Goal: Task Accomplishment & Management: Complete application form

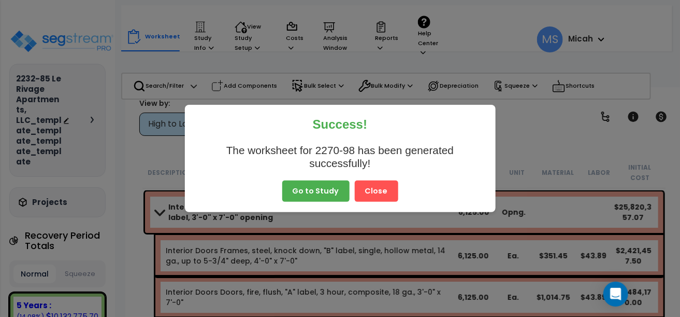
scroll to position [311, 0]
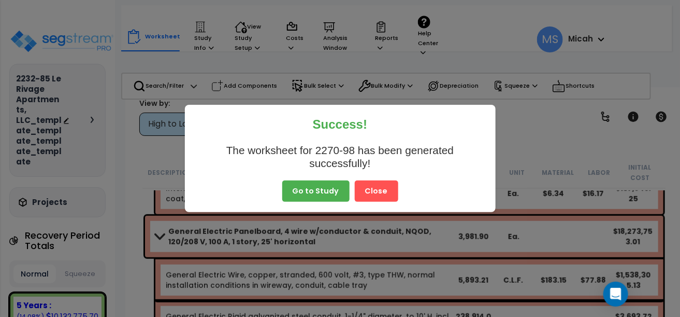
click at [370, 189] on button "Close" at bounding box center [377, 191] width 44 height 22
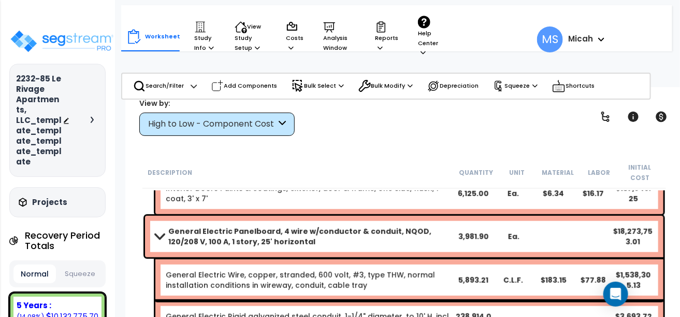
scroll to position [46, 0]
click at [211, 44] on p "Study Info" at bounding box center [204, 37] width 21 height 32
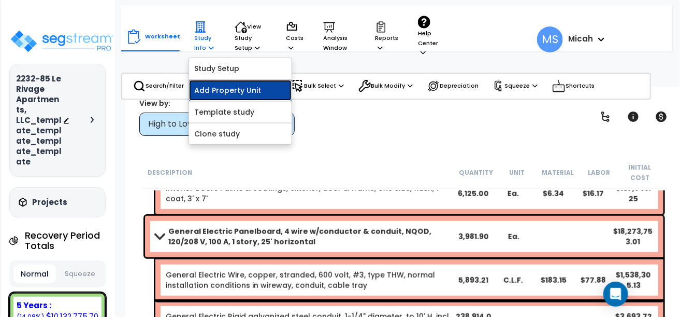
click at [212, 86] on link "Add Property Unit" at bounding box center [240, 90] width 103 height 21
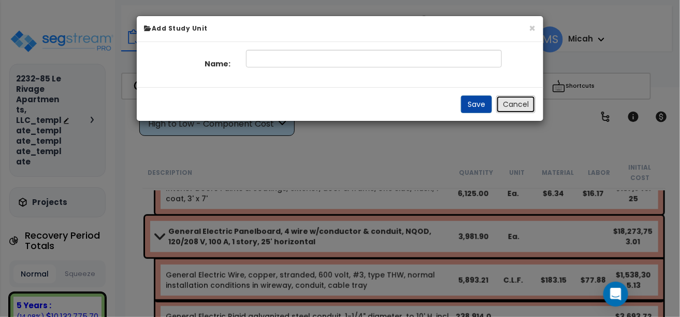
click at [512, 103] on button "Cancel" at bounding box center [515, 104] width 39 height 18
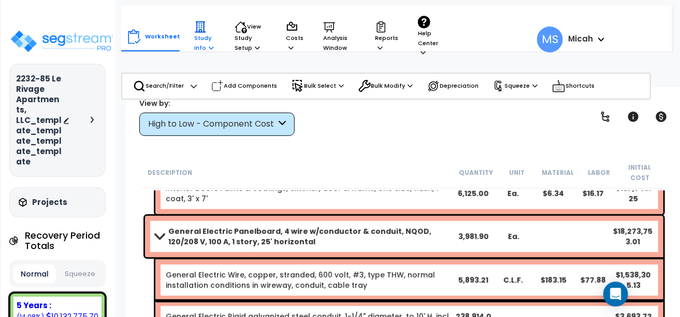
click at [199, 41] on p "Study Info" at bounding box center [204, 37] width 21 height 32
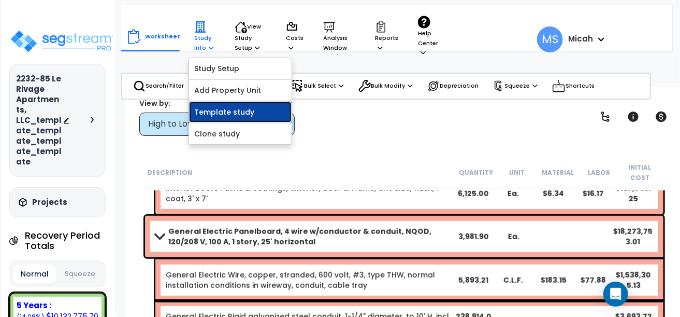
click at [203, 109] on link "Template study" at bounding box center [240, 112] width 103 height 21
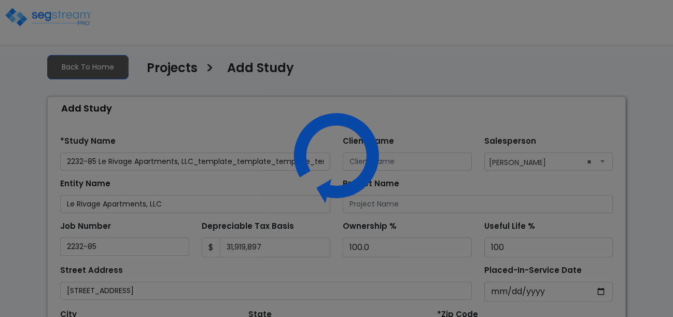
select select "2024"
select select "LA"
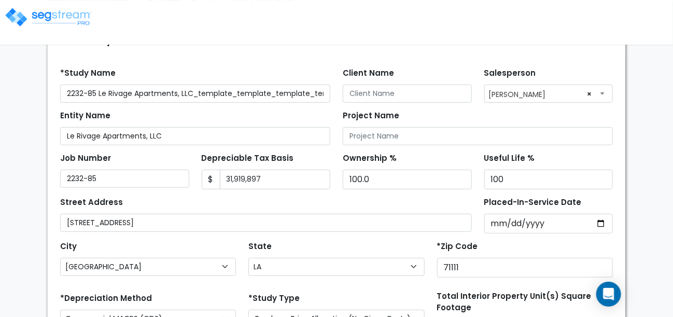
scroll to position [51, 0]
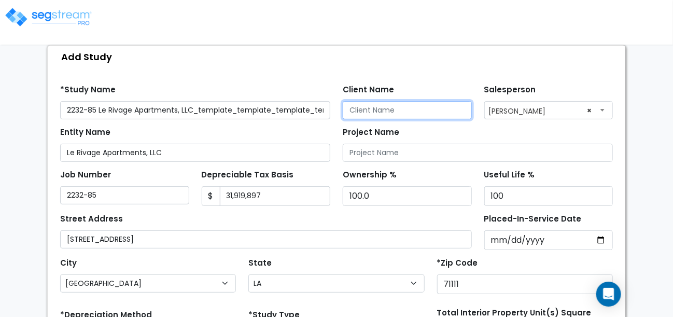
click at [366, 109] on input "Client Name" at bounding box center [406, 110] width 129 height 18
click at [363, 109] on input "Client Name" at bounding box center [406, 110] width 129 height 18
type input "HDL, LLC"
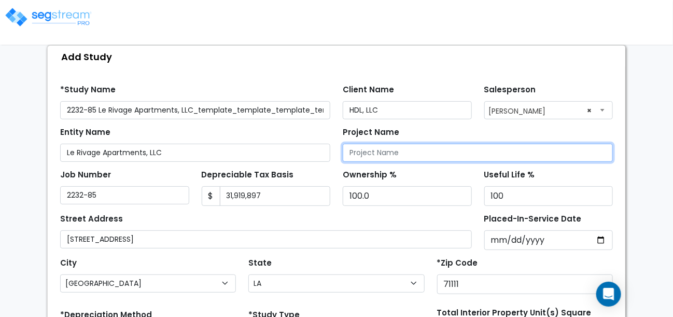
click at [354, 151] on input "Project Name" at bounding box center [477, 153] width 270 height 18
click at [358, 150] on input "ANytime Fitness" at bounding box center [477, 153] width 270 height 18
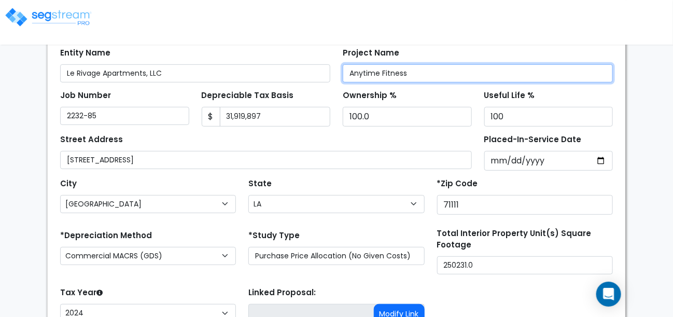
scroll to position [228, 0]
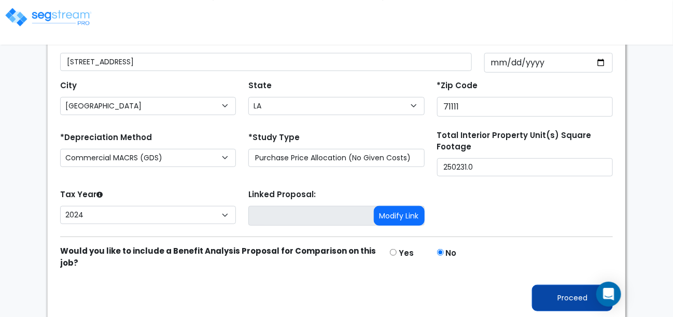
type input "Anytime Fitness"
drag, startPoint x: 558, startPoint y: 289, endPoint x: 547, endPoint y: 278, distance: 15.4
click at [559, 289] on button "Proceed" at bounding box center [572, 297] width 81 height 26
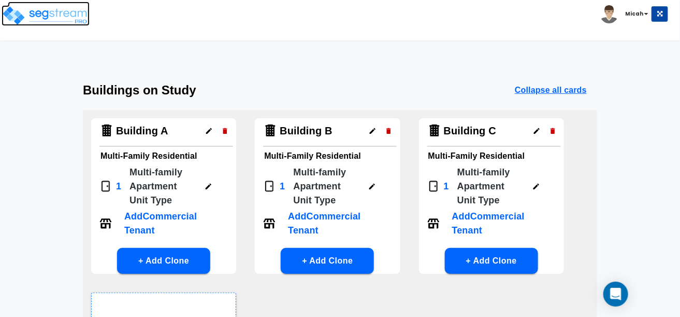
click at [64, 9] on img at bounding box center [46, 15] width 88 height 21
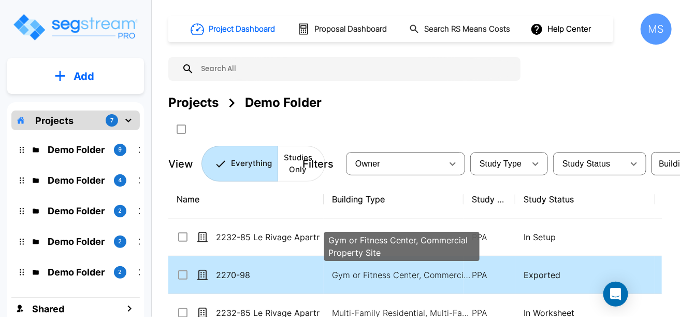
click at [358, 272] on p "Gym or Fitness Center, Commercial Property Site" at bounding box center [402, 274] width 140 height 12
checkbox input "true"
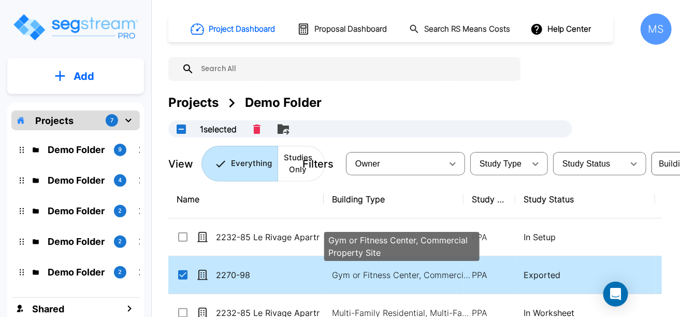
click at [358, 272] on p "Gym or Fitness Center, Commercial Property Site" at bounding box center [402, 274] width 140 height 12
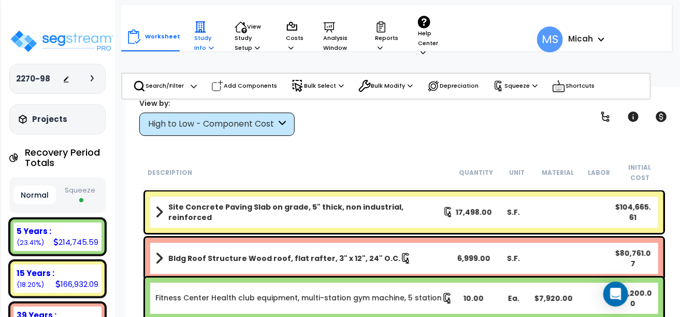
click at [209, 46] on icon at bounding box center [211, 48] width 5 height 6
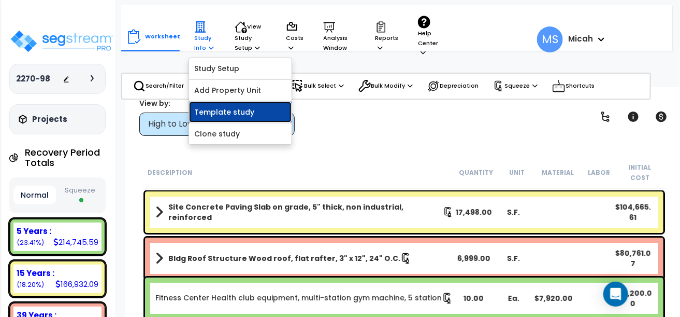
click at [217, 108] on link "Template study" at bounding box center [240, 112] width 103 height 21
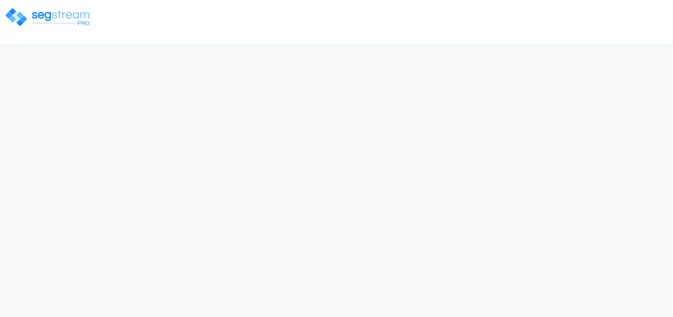
select select "[GEOGRAPHIC_DATA]"
select select "LA"
select select "2025"
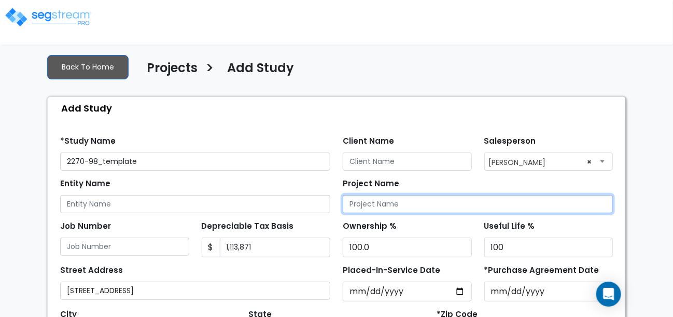
click at [369, 202] on input "Project Name" at bounding box center [477, 204] width 270 height 18
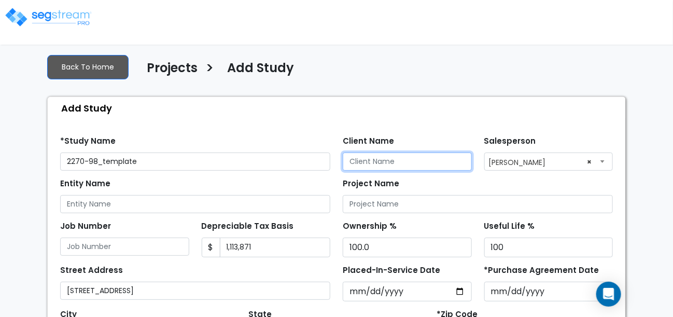
click at [360, 162] on input "Client Name" at bounding box center [406, 161] width 129 height 18
type input "HDL, LLC"
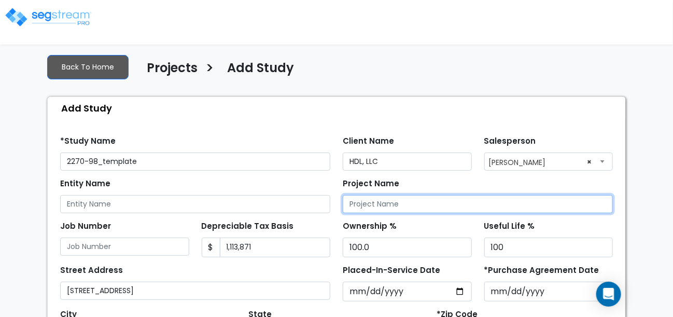
click at [359, 205] on input "Project Name" at bounding box center [477, 204] width 270 height 18
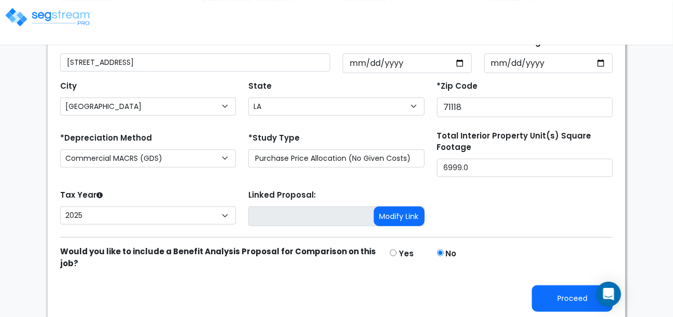
scroll to position [228, 0]
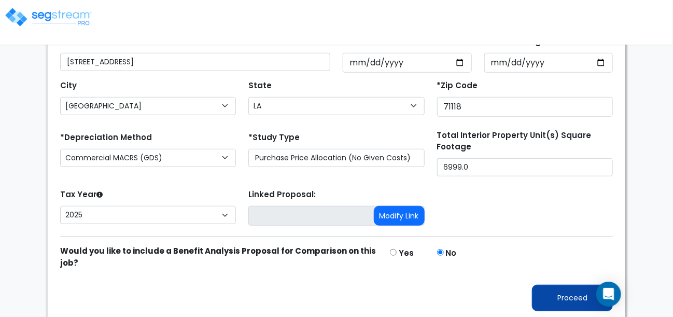
type input "Anytime Fitness"
click at [561, 300] on button "Proceed" at bounding box center [572, 297] width 81 height 26
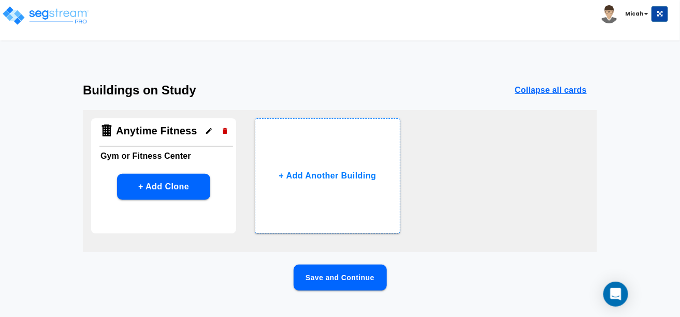
click at [150, 131] on h4 "Anytime Fitness" at bounding box center [156, 130] width 81 height 13
click at [322, 273] on button "Save and Continue" at bounding box center [340, 277] width 93 height 26
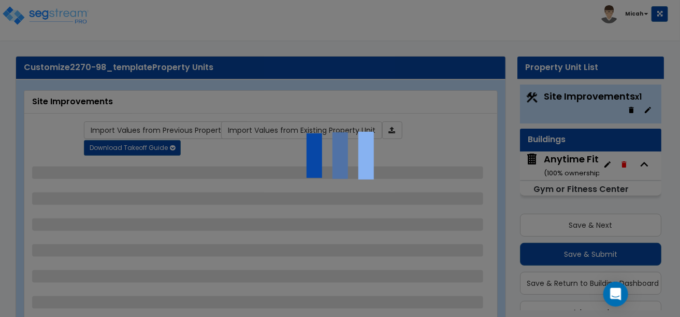
scroll to position [22, 0]
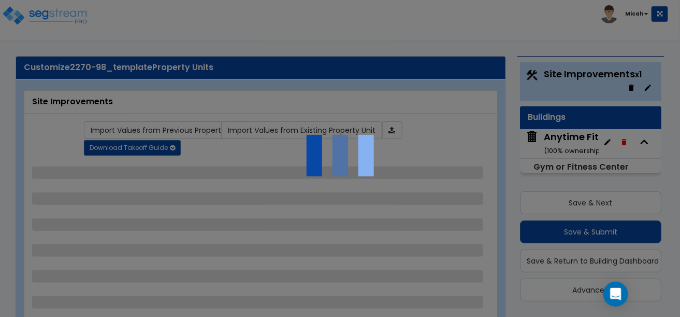
select select "2"
select select "1"
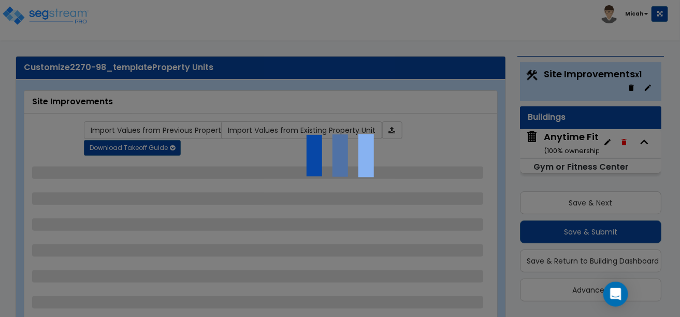
select select "1"
select select "2"
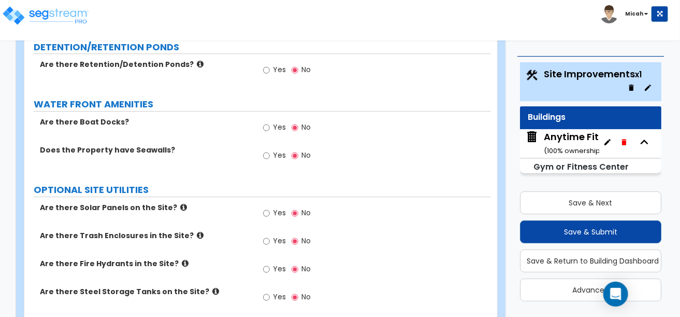
scroll to position [2370, 0]
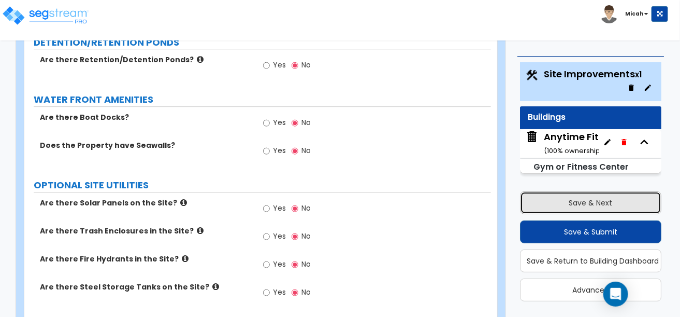
click at [583, 203] on button "Save & Next" at bounding box center [590, 202] width 141 height 23
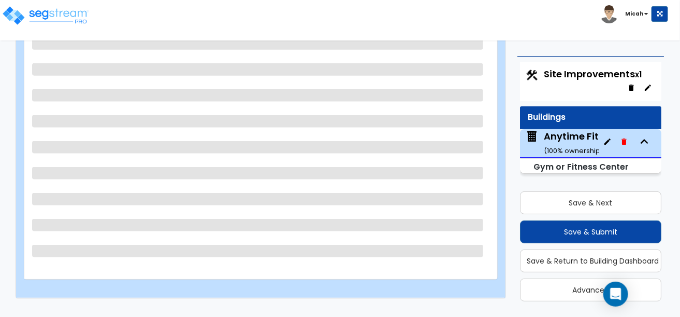
select select "8"
select select "1"
select select "2"
select select "7"
select select "6"
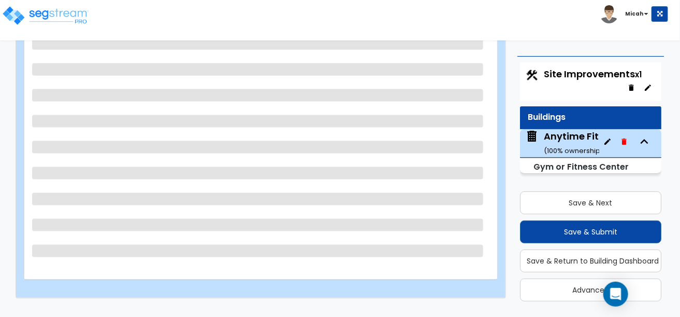
select select "2"
select select "1"
select select "3"
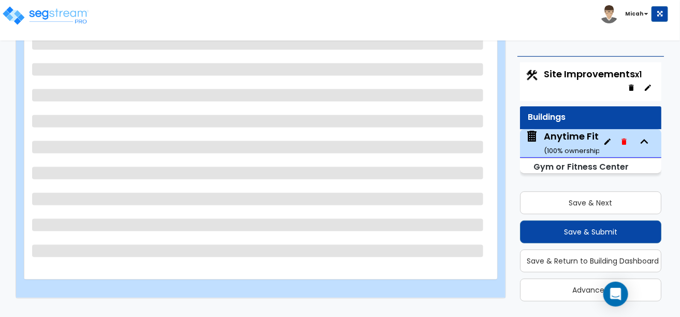
select select "1"
select select "4"
select select "1"
select select "3"
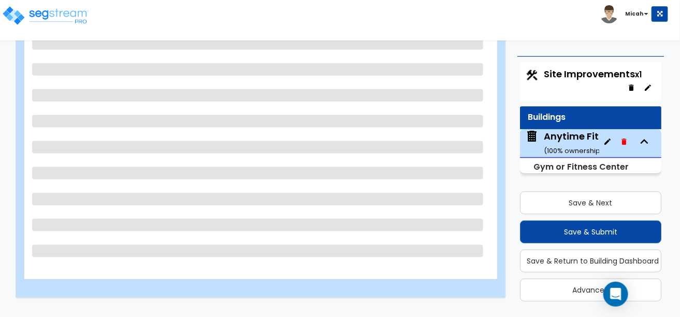
select select "2"
select select "1"
select select "2"
select select "1"
select select "2"
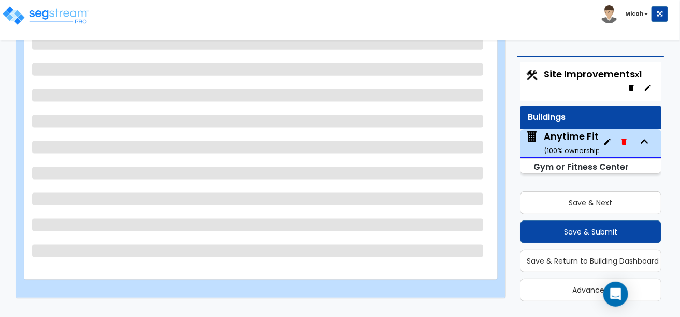
select select "2"
select select "1"
select select "3"
select select "1"
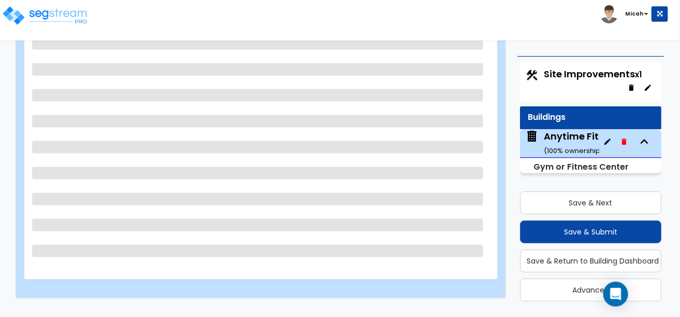
select select "7"
select select "1"
select select "3"
select select "1"
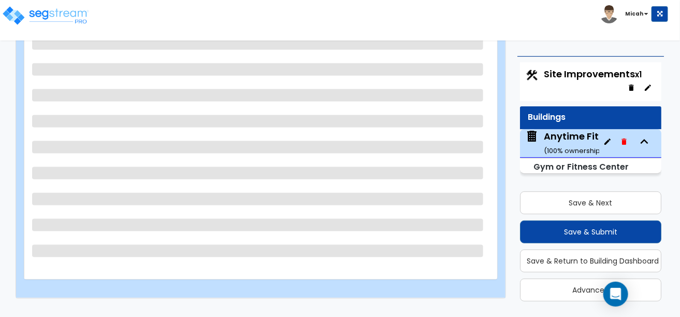
select select "1"
select select "3"
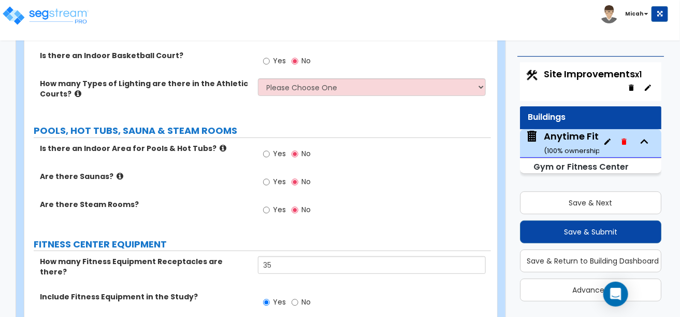
scroll to position [2801, 0]
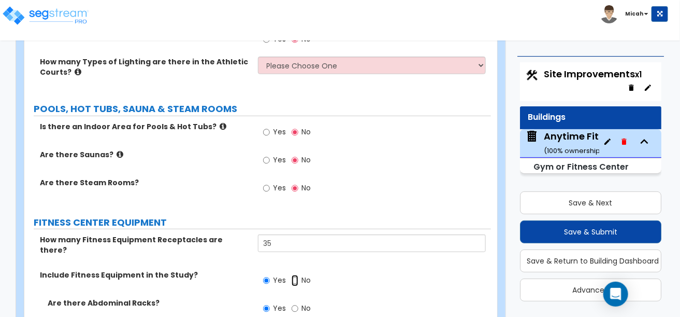
click at [295, 275] on input "No" at bounding box center [295, 280] width 7 height 11
radio input "false"
radio input "true"
click at [295, 303] on input "No" at bounding box center [295, 308] width 7 height 11
radio input "false"
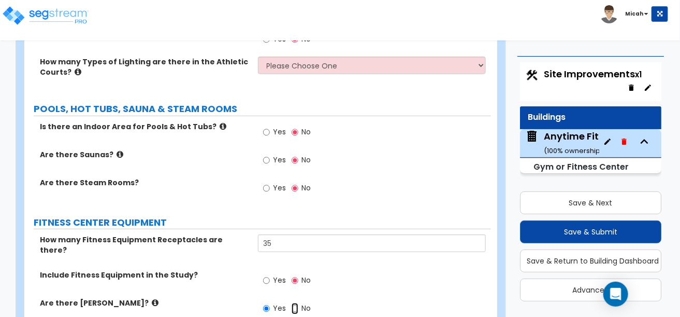
radio input "true"
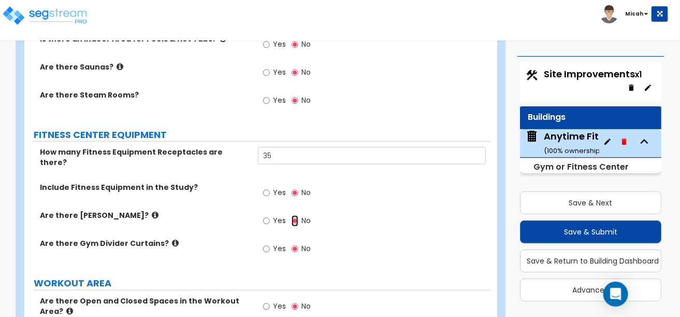
scroll to position [2905, 0]
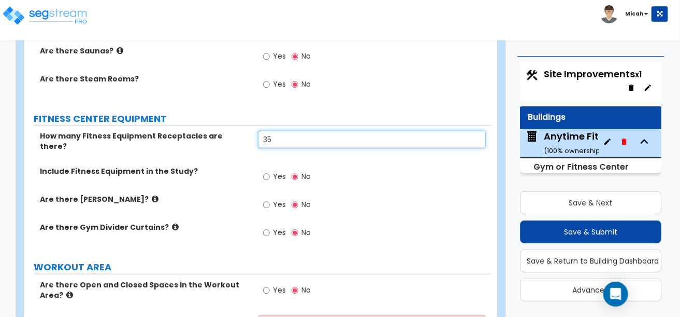
drag, startPoint x: 259, startPoint y: 105, endPoint x: 246, endPoint y: 105, distance: 12.4
click at [256, 131] on div "How many Fitness Equipment Receptacles are there? 35" at bounding box center [257, 148] width 467 height 35
type input "0"
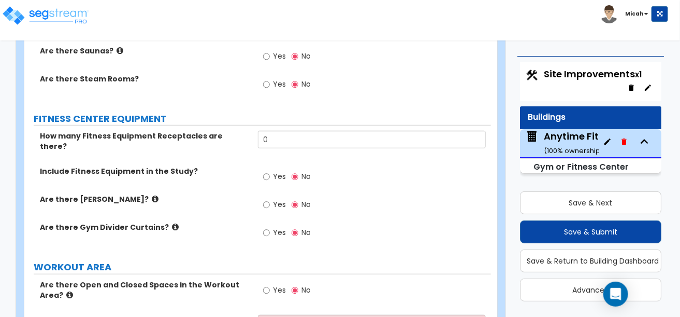
click at [204, 166] on div "Include Fitness Equipment in the Study? Yes No" at bounding box center [257, 180] width 467 height 28
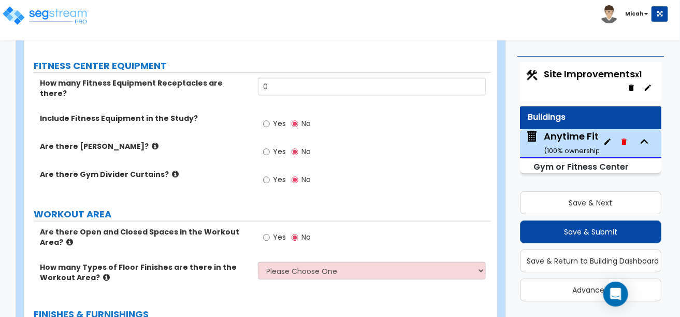
scroll to position [3009, 0]
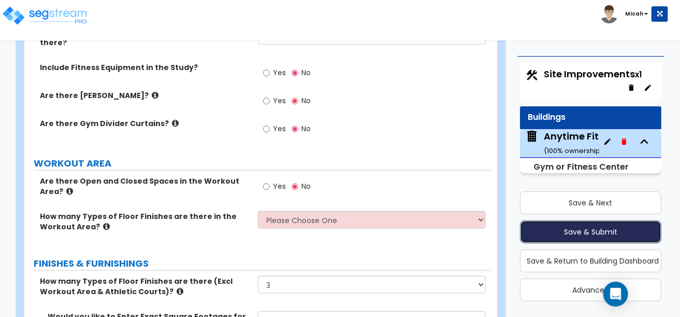
click at [588, 232] on button "Save & Submit" at bounding box center [590, 231] width 141 height 23
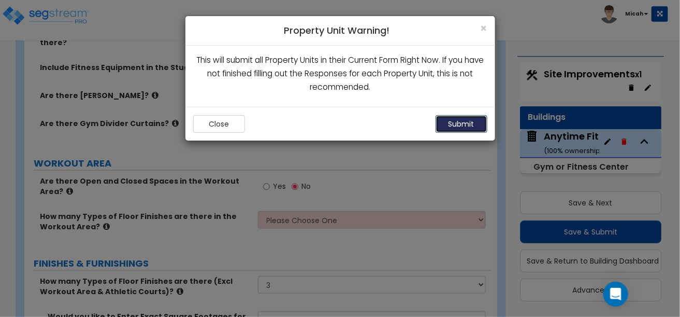
click at [458, 125] on button "Submit" at bounding box center [462, 124] width 52 height 18
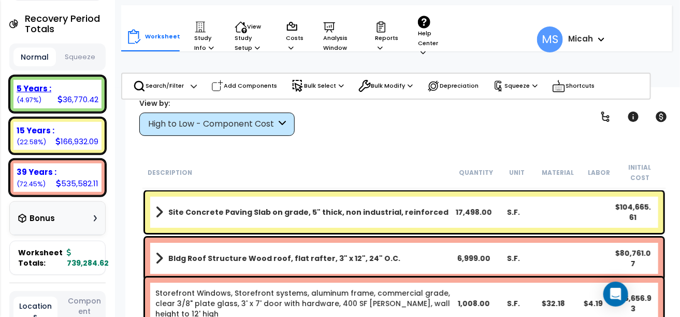
scroll to position [155, 0]
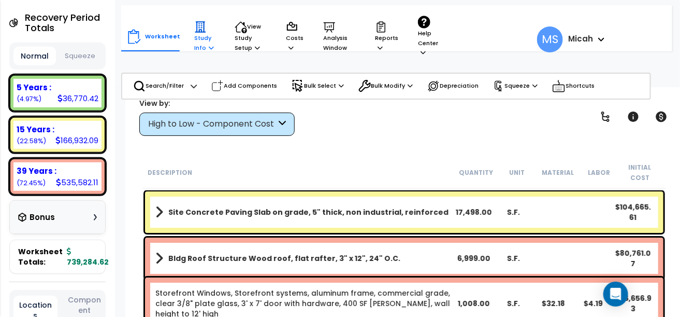
click at [197, 40] on p "Study Info" at bounding box center [204, 37] width 21 height 32
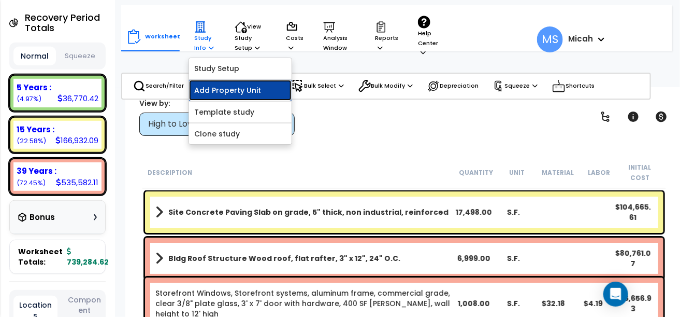
click at [210, 85] on link "Add Property Unit" at bounding box center [240, 90] width 103 height 21
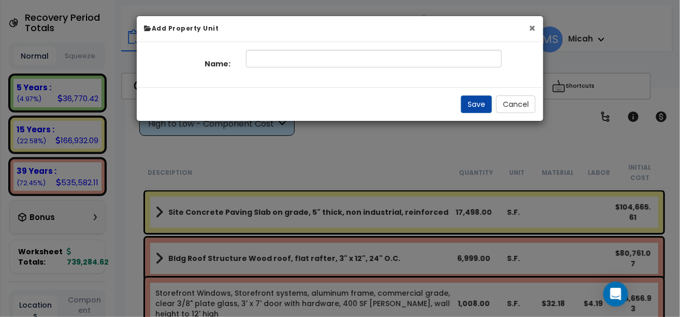
click at [534, 27] on button "×" at bounding box center [532, 28] width 7 height 11
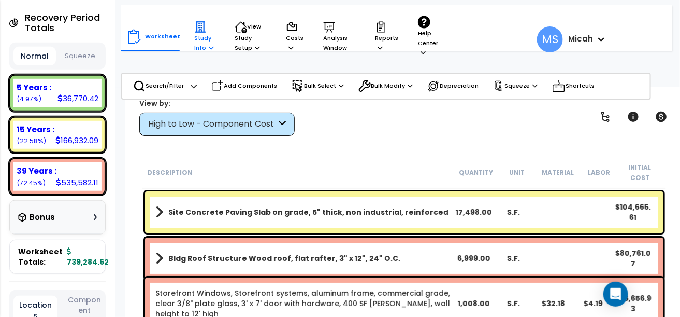
click at [194, 41] on p "Study Info" at bounding box center [204, 37] width 21 height 32
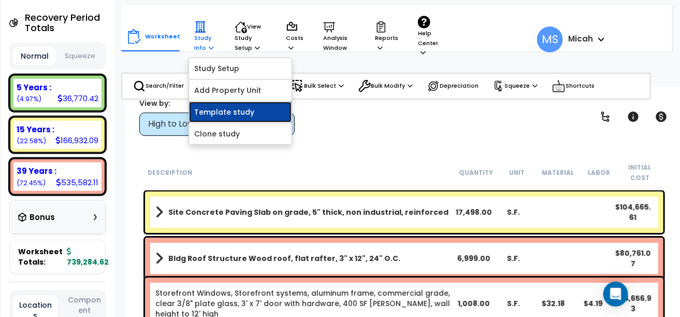
click at [208, 111] on link "Template study" at bounding box center [240, 112] width 103 height 21
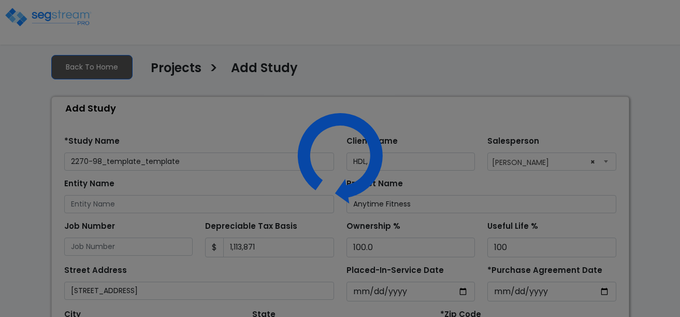
select select "2025"
select select "LA"
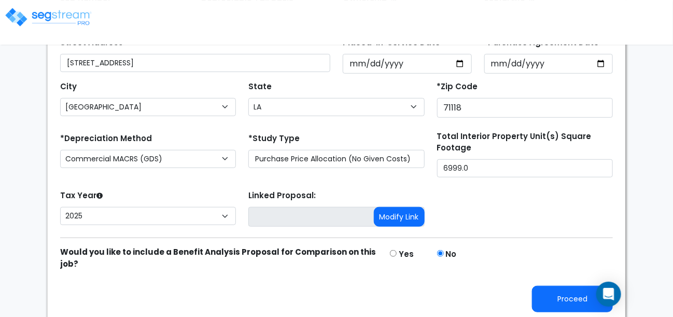
scroll to position [228, 0]
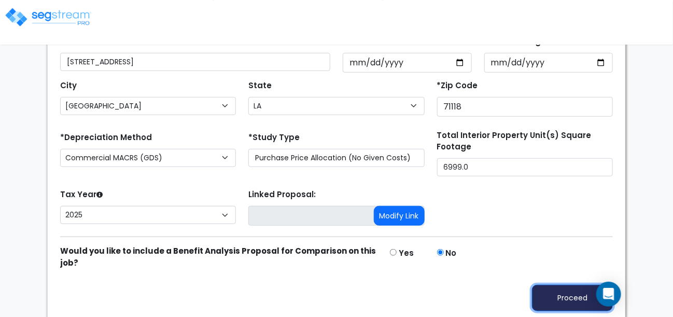
click at [568, 296] on button "Proceed" at bounding box center [572, 297] width 81 height 26
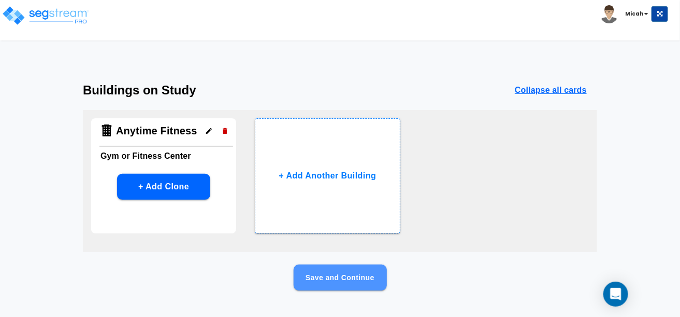
click at [325, 271] on button "Save and Continue" at bounding box center [340, 277] width 93 height 26
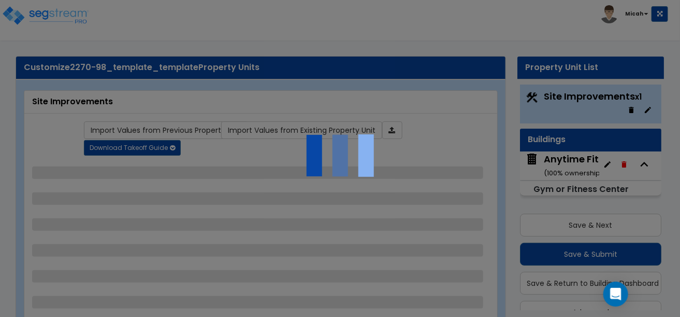
scroll to position [22, 0]
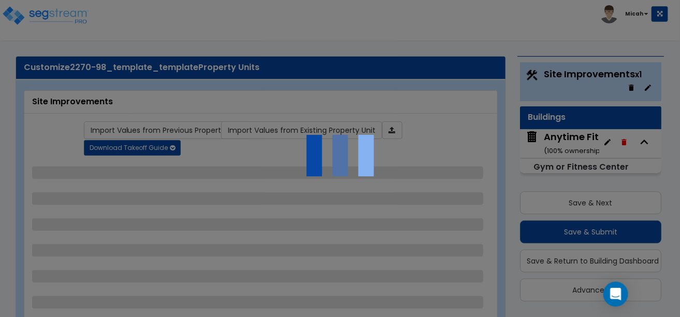
select select "2"
select select "1"
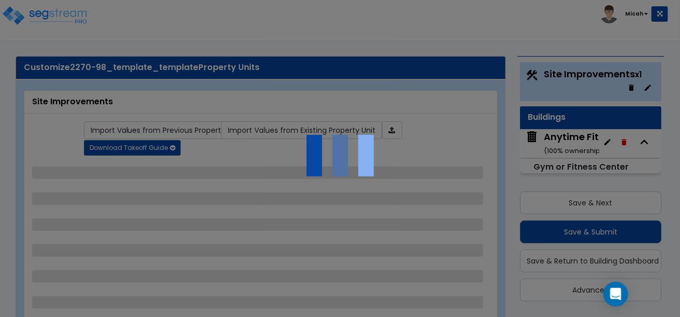
select select "1"
select select "2"
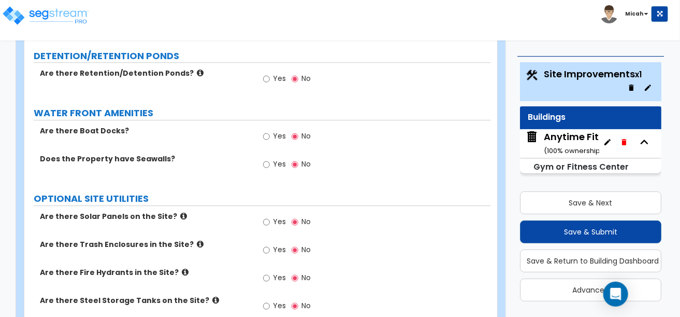
scroll to position [2370, 0]
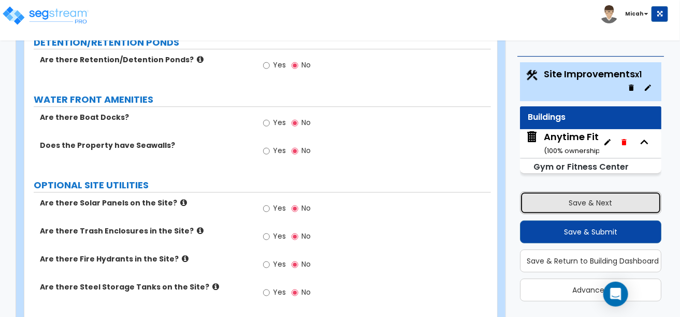
click at [593, 199] on button "Save & Next" at bounding box center [590, 202] width 141 height 23
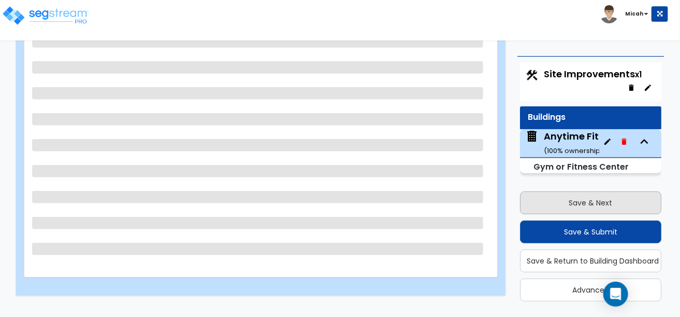
scroll to position [155, 0]
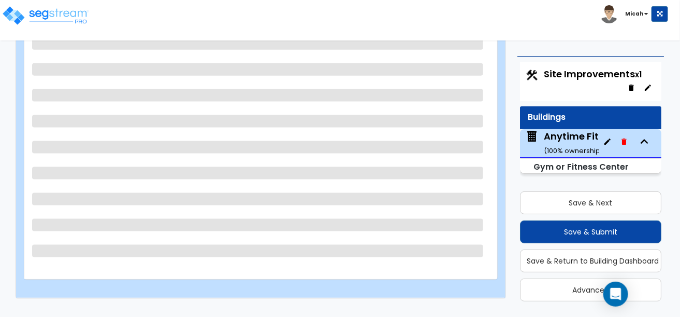
select select "8"
select select "1"
select select "2"
select select "7"
select select "6"
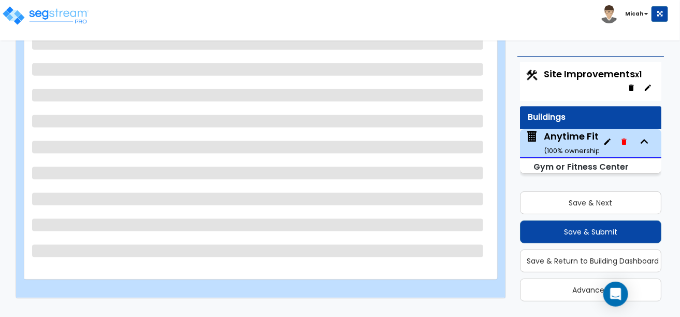
select select "2"
select select "1"
select select "3"
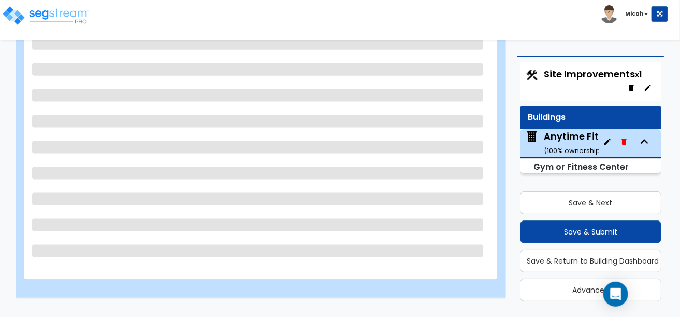
select select "1"
select select "4"
select select "1"
select select "3"
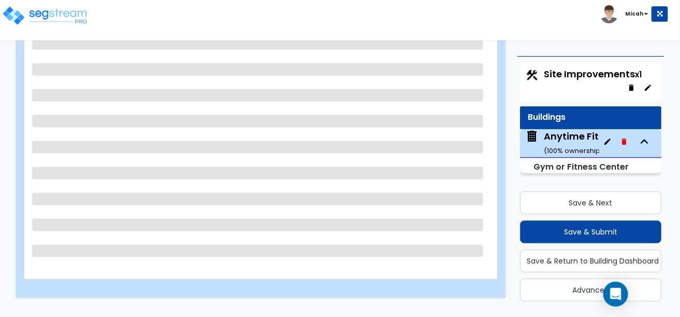
select select "2"
select select "1"
select select "2"
select select "1"
select select "2"
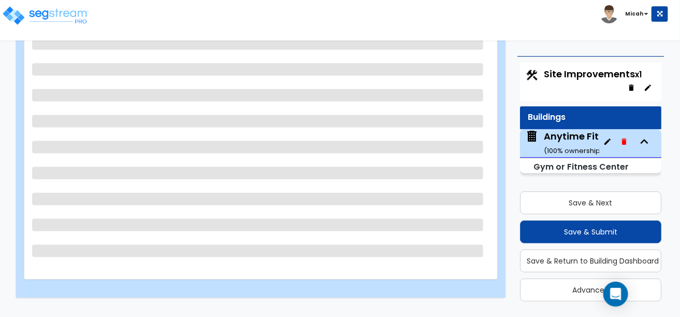
select select "2"
select select "1"
select select "3"
select select "1"
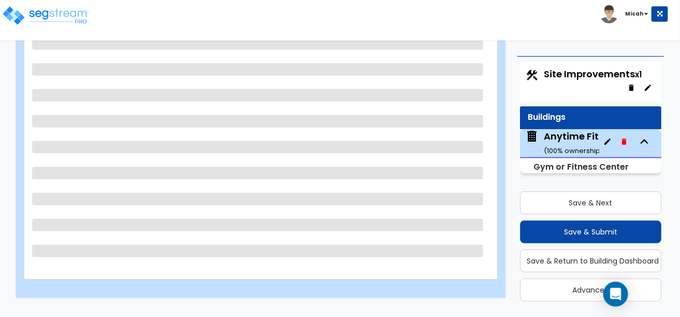
select select "7"
select select "1"
select select "3"
select select "1"
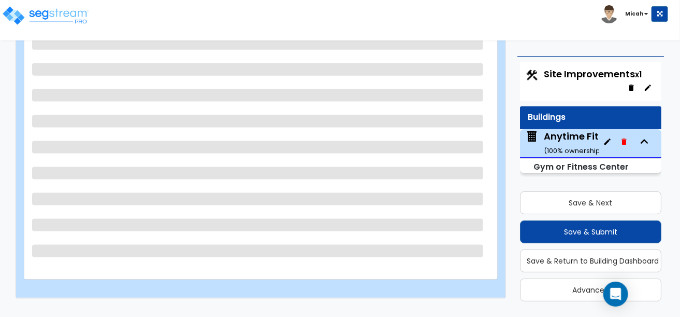
select select "1"
select select "3"
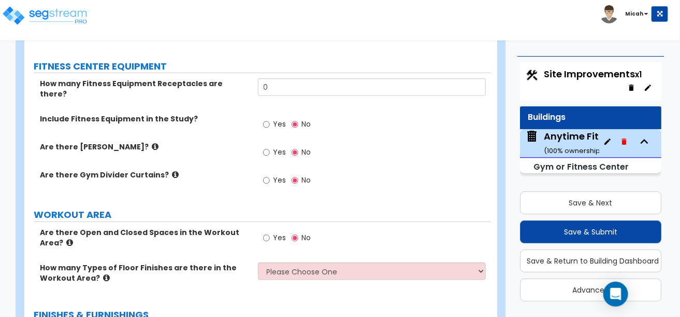
scroll to position [3009, 0]
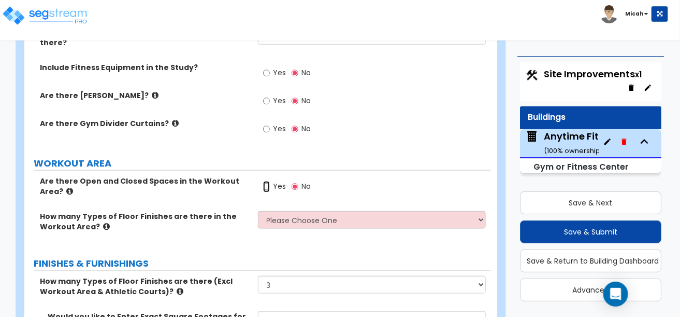
click at [267, 181] on input "Yes" at bounding box center [266, 186] width 7 height 11
radio input "true"
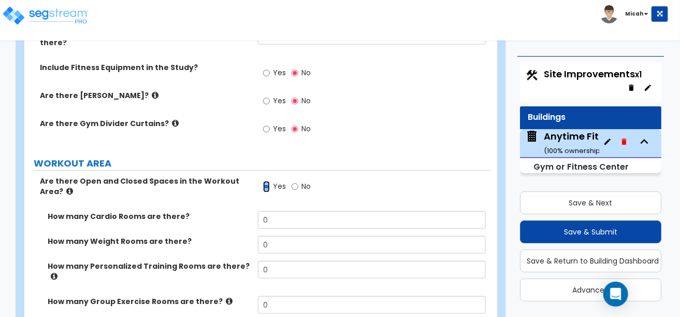
scroll to position [3061, 0]
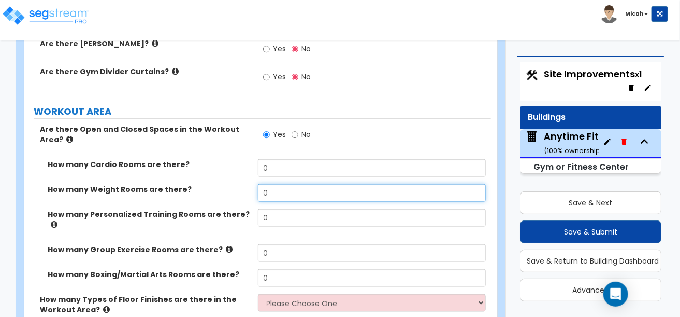
click at [275, 184] on input "0" at bounding box center [372, 193] width 228 height 18
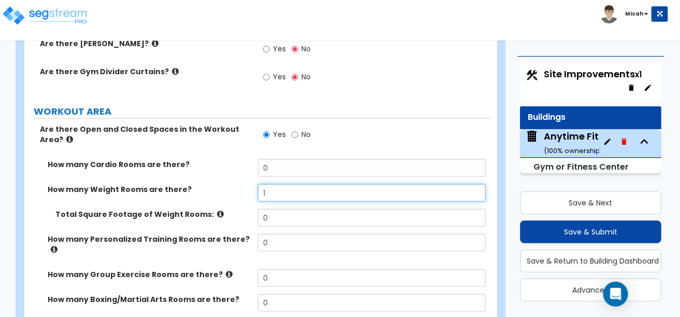
type input "1"
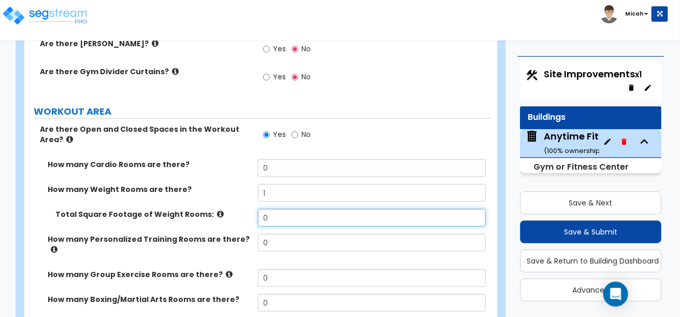
drag, startPoint x: 274, startPoint y: 165, endPoint x: 242, endPoint y: 165, distance: 32.1
click at [242, 209] on div "Total Square Footage of Weight Rooms: 0" at bounding box center [257, 221] width 467 height 25
type input "6,000"
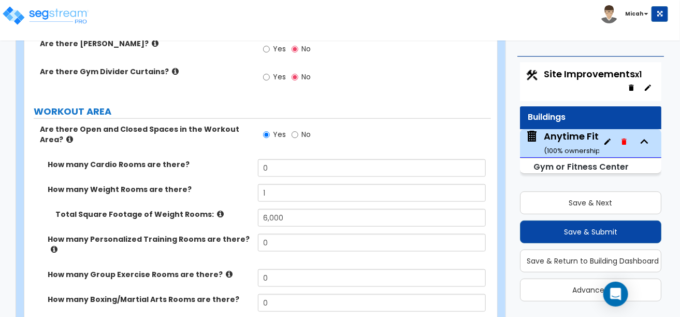
click at [187, 209] on div "Total Square Footage of Weight Rooms: 6,000" at bounding box center [257, 221] width 467 height 25
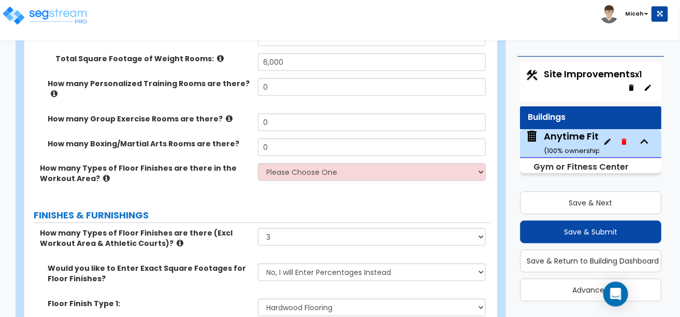
scroll to position [3165, 0]
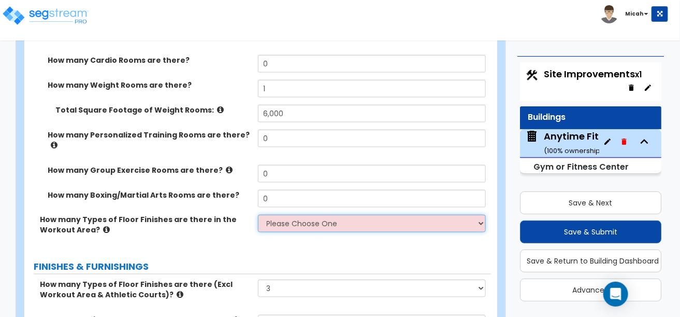
click at [327, 215] on select "Please Choose One 1 2 3 4" at bounding box center [372, 224] width 228 height 18
select select "1"
click at [258, 215] on select "Please Choose One 1 2 3 4" at bounding box center [372, 224] width 228 height 18
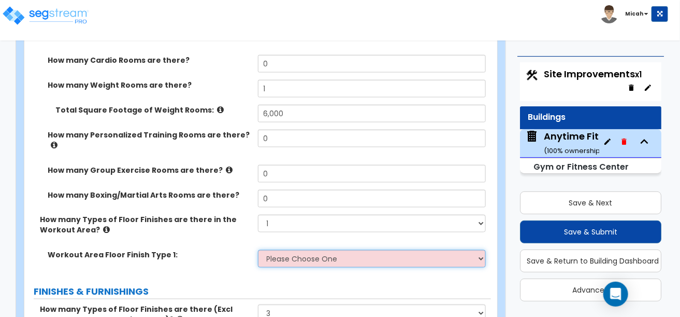
click at [284, 250] on select "Please Choose One Hardwood Portable Hardwood Rolled Rubber Rubber Tiles Sheet V…" at bounding box center [372, 259] width 228 height 18
select select "4"
click at [258, 250] on select "Please Choose One Hardwood Portable Hardwood Rolled Rubber Rubber Tiles Sheet V…" at bounding box center [372, 259] width 228 height 18
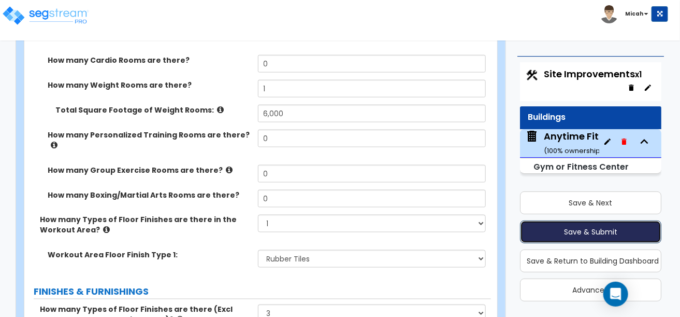
click at [596, 232] on button "Save & Submit" at bounding box center [590, 231] width 141 height 23
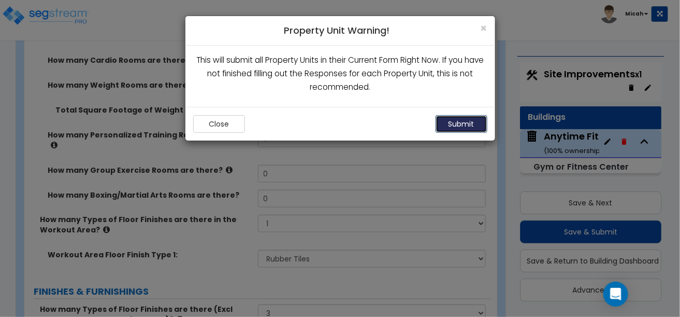
click at [459, 121] on button "Submit" at bounding box center [462, 124] width 52 height 18
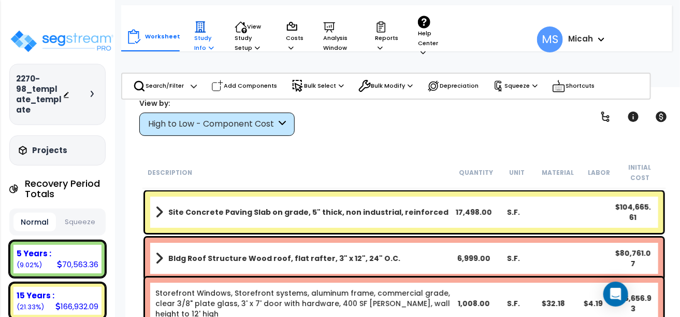
click at [199, 39] on p "Study Info" at bounding box center [204, 37] width 21 height 32
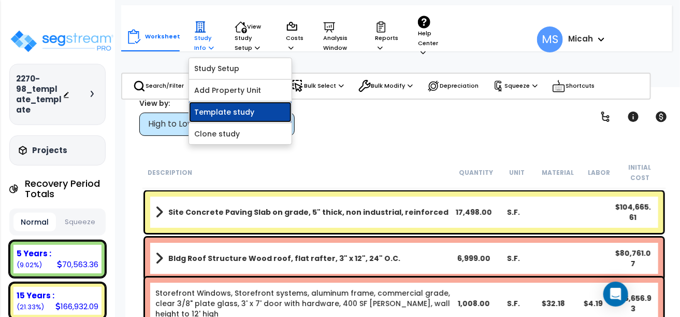
click at [204, 107] on link "Template study" at bounding box center [240, 112] width 103 height 21
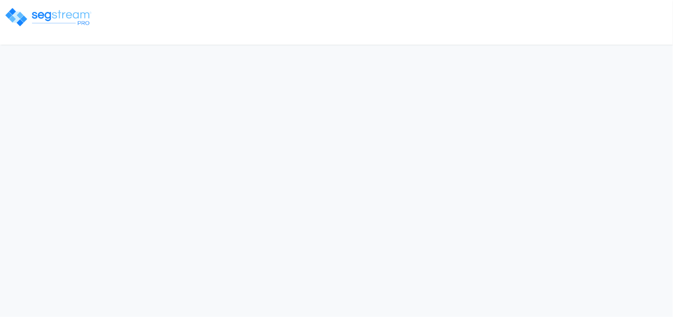
select select "[GEOGRAPHIC_DATA]"
select select "LA"
select select "2025"
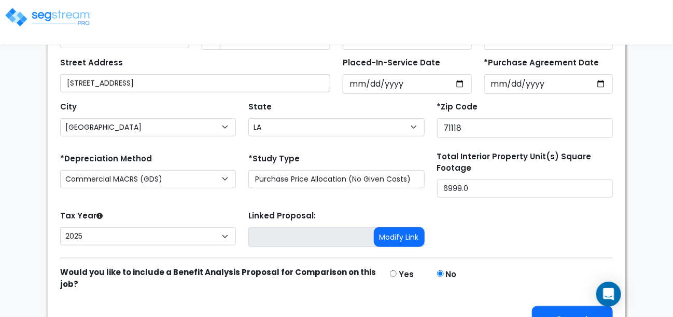
scroll to position [228, 0]
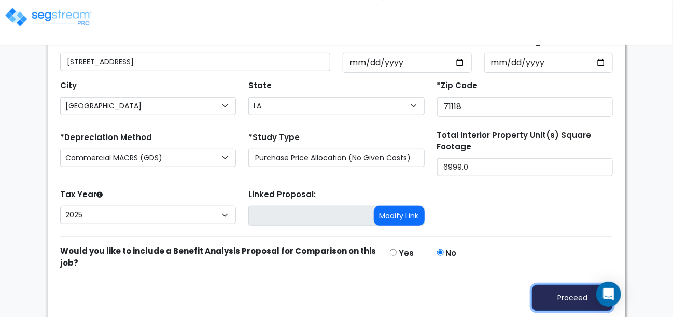
click at [564, 293] on button "Proceed" at bounding box center [572, 297] width 81 height 26
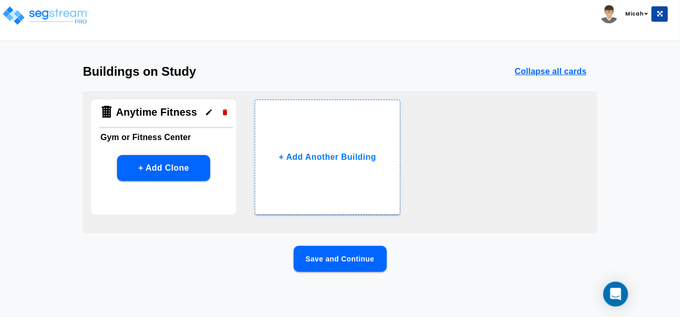
scroll to position [19, 0]
click at [340, 258] on button "Save and Continue" at bounding box center [340, 259] width 93 height 26
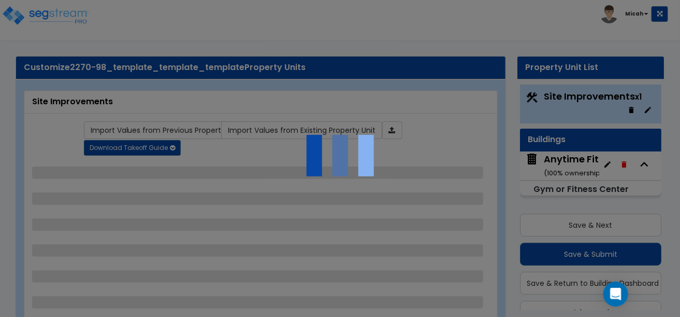
scroll to position [22, 0]
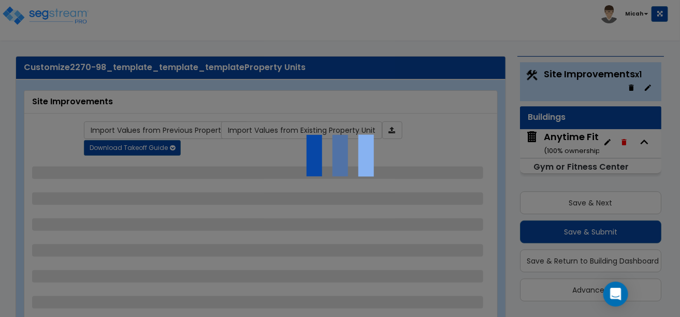
select select "2"
select select "1"
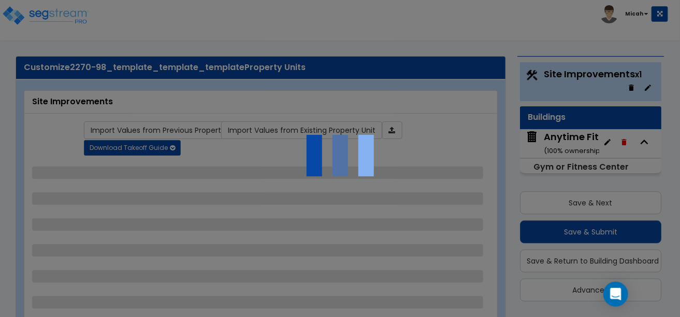
select select "1"
select select "2"
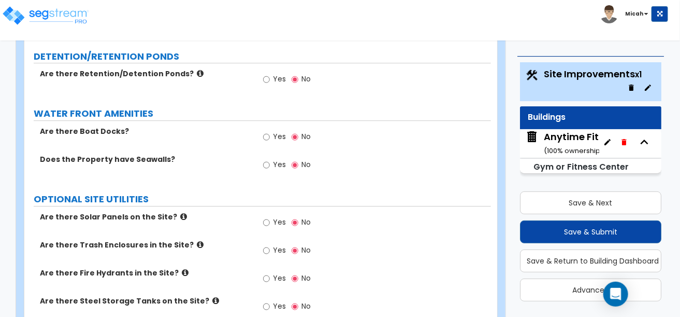
scroll to position [2370, 0]
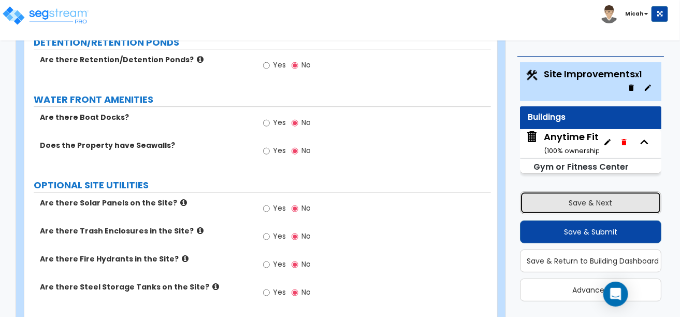
click at [601, 201] on button "Save & Next" at bounding box center [590, 202] width 141 height 23
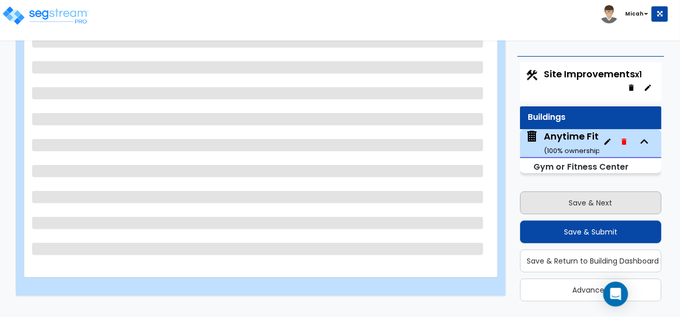
scroll to position [155, 0]
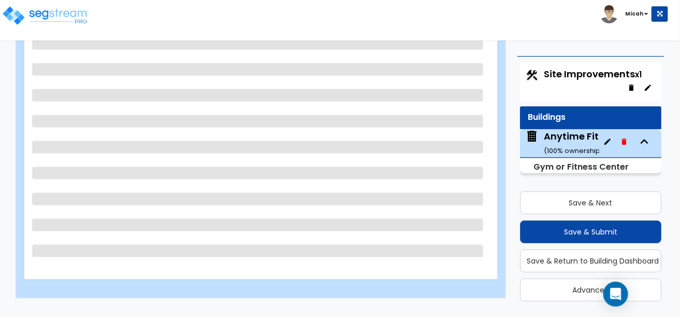
select select "8"
select select "1"
select select "2"
select select "7"
select select "6"
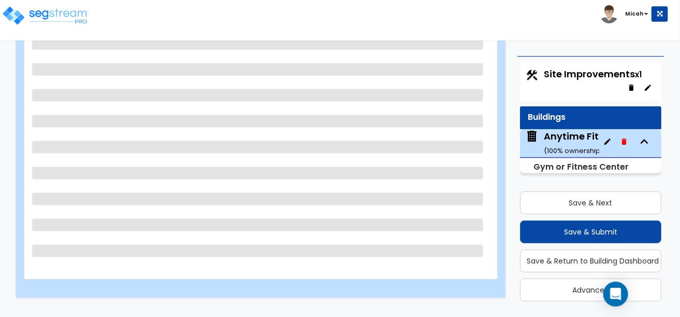
select select "2"
select select "1"
select select "3"
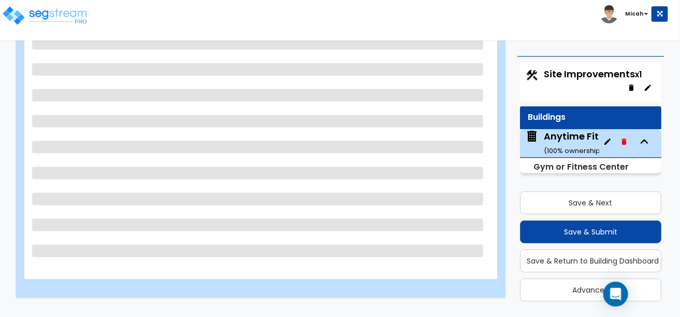
select select "1"
select select "4"
select select "1"
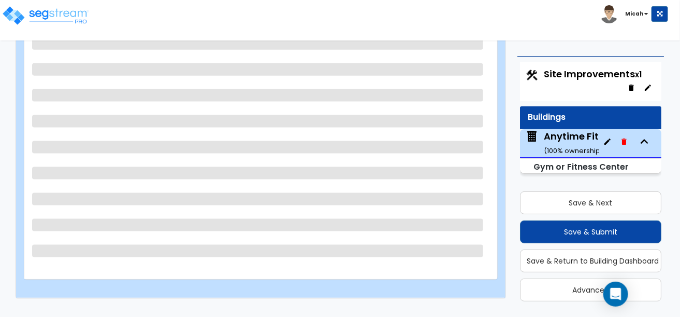
select select "4"
select select "3"
select select "2"
select select "1"
select select "2"
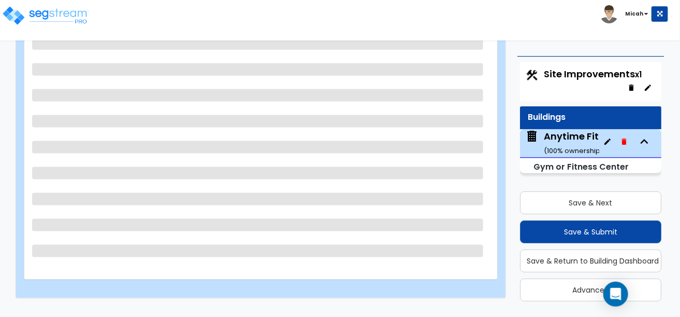
select select "1"
select select "2"
select select "1"
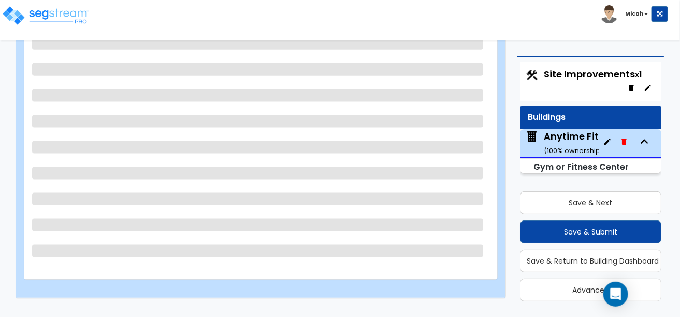
select select "3"
select select "1"
select select "7"
select select "1"
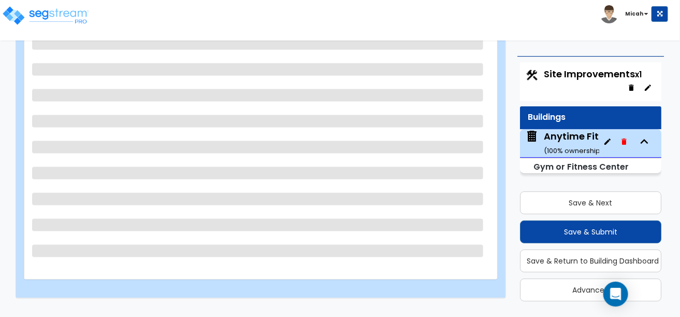
select select "3"
select select "1"
select select "3"
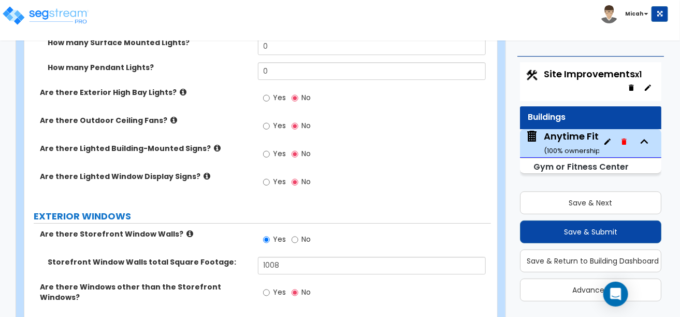
scroll to position [1092, 0]
click at [268, 148] on input "Yes" at bounding box center [266, 153] width 7 height 11
radio input "true"
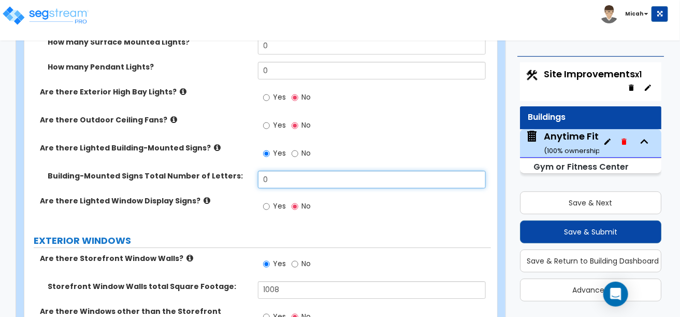
drag, startPoint x: 273, startPoint y: 167, endPoint x: 234, endPoint y: 166, distance: 39.4
click at [234, 170] on div "Building-Mounted Signs Total Number of Letters: 0" at bounding box center [257, 182] width 467 height 25
type input "15"
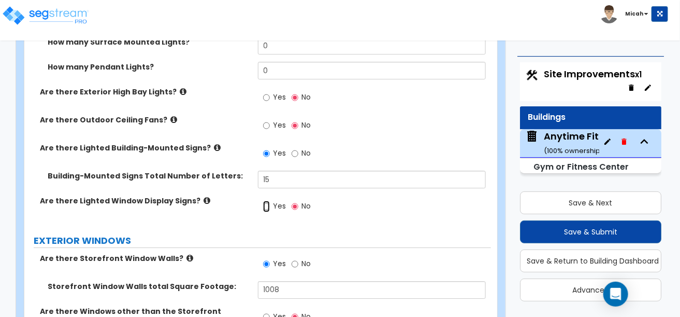
click at [267, 201] on input "Yes" at bounding box center [266, 206] width 7 height 11
radio input "true"
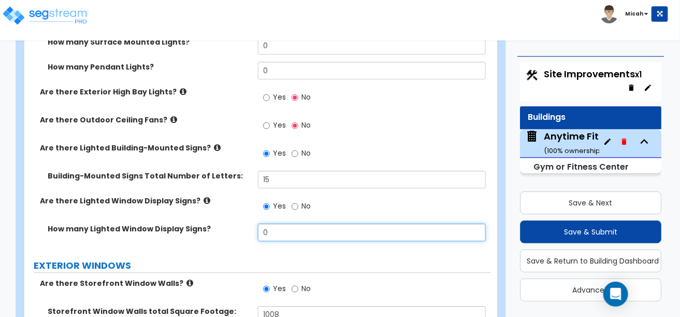
drag, startPoint x: 277, startPoint y: 219, endPoint x: 241, endPoint y: 217, distance: 35.8
click at [244, 223] on div "How many Lighted Window Display Signs? 0" at bounding box center [257, 235] width 467 height 25
type input "2"
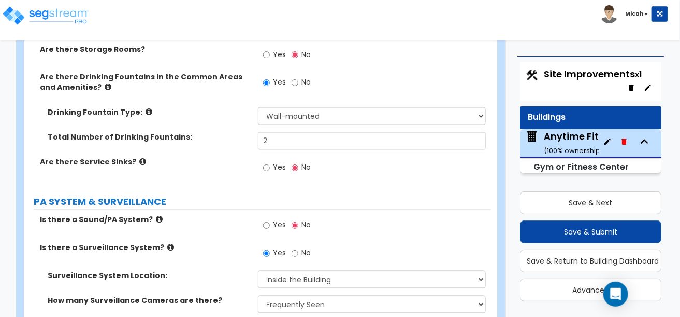
scroll to position [4667, 0]
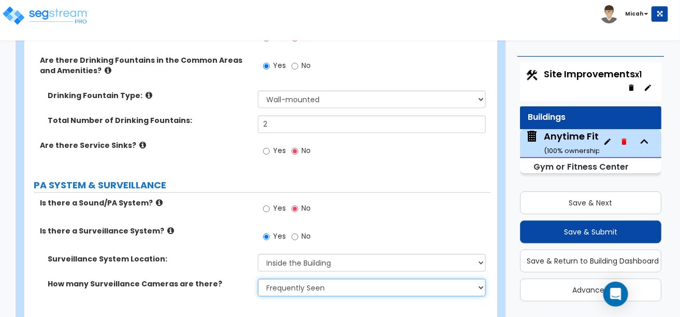
click at [481, 279] on select "Please Choose an Approximation Barely Noticed Any Noticed a Couple Frequently S…" at bounding box center [372, 288] width 228 height 18
click at [480, 279] on select "Please Choose an Approximation Barely Noticed Any Noticed a Couple Frequently S…" at bounding box center [372, 288] width 228 height 18
select select "4"
click at [258, 279] on select "Please Choose an Approximation Barely Noticed Any Noticed a Couple Frequently S…" at bounding box center [372, 288] width 228 height 18
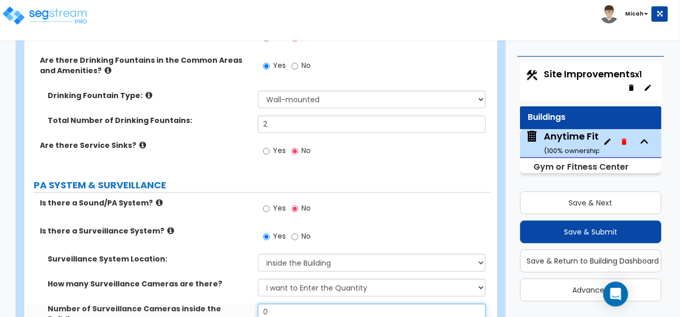
click at [281, 304] on input "0" at bounding box center [372, 313] width 228 height 18
type input "13"
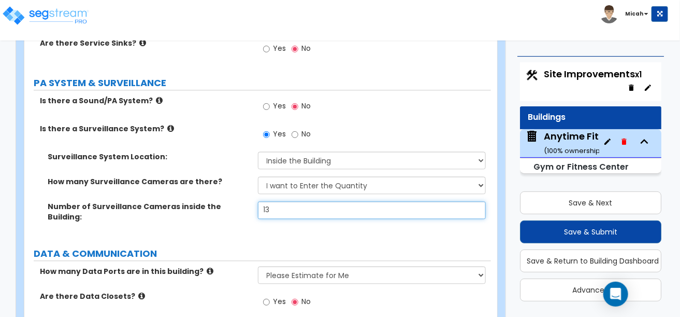
scroll to position [4770, 0]
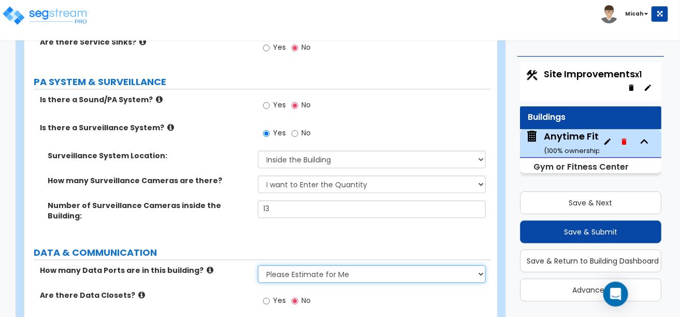
click at [483, 265] on select "None Please Estimate for Me I will specify the Quantity Exactly" at bounding box center [372, 274] width 228 height 18
select select "2"
click at [258, 265] on select "None Please Estimate for Me I will specify the Quantity Exactly" at bounding box center [372, 274] width 228 height 18
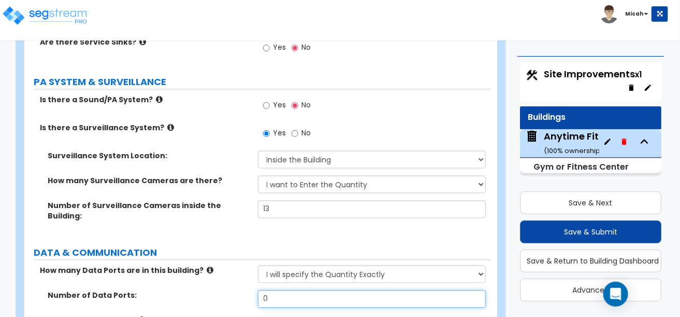
drag, startPoint x: 270, startPoint y: 215, endPoint x: 240, endPoint y: 216, distance: 29.6
click at [241, 290] on div "Number of Data Ports: 0" at bounding box center [257, 302] width 467 height 25
type input "10"
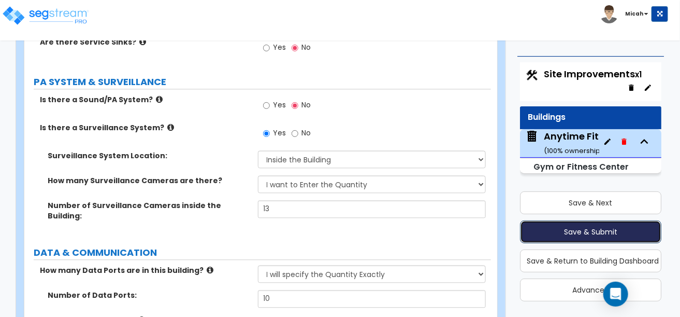
click at [605, 233] on button "Save & Submit" at bounding box center [590, 231] width 141 height 23
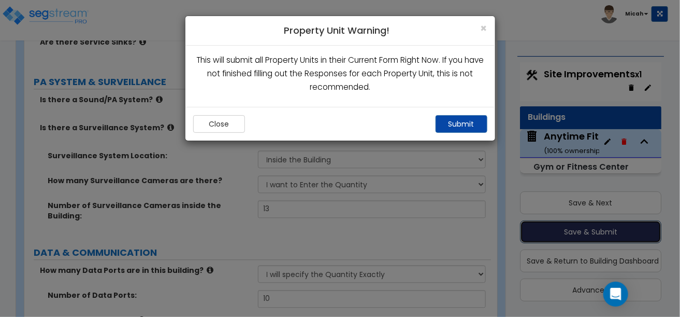
click at [520, 220] on button "Save & Submit" at bounding box center [590, 231] width 141 height 23
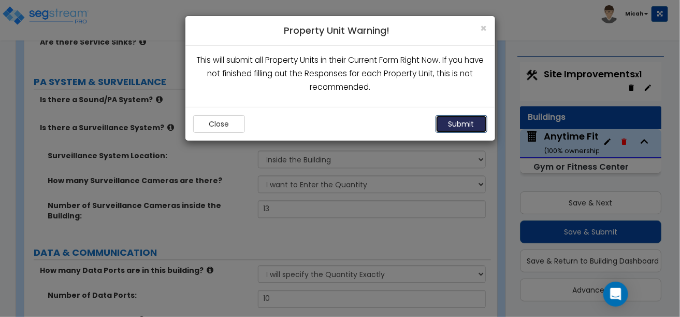
click at [452, 122] on button "Submit" at bounding box center [462, 124] width 52 height 18
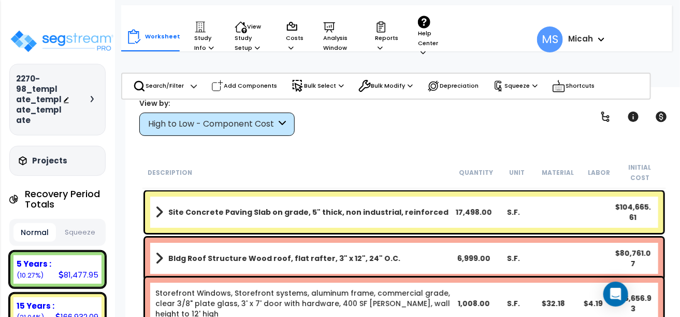
click at [86, 229] on button "Squeeze" at bounding box center [80, 232] width 42 height 18
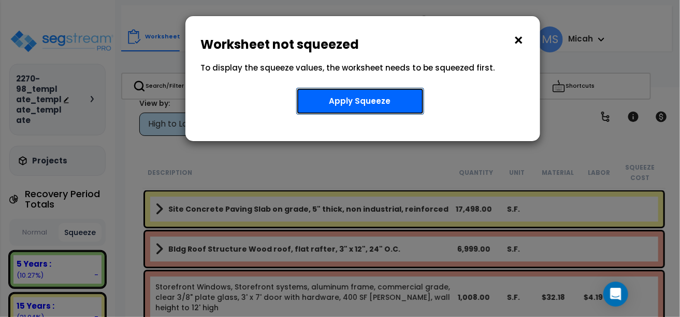
click at [367, 95] on button "Apply Squeeze" at bounding box center [360, 101] width 128 height 27
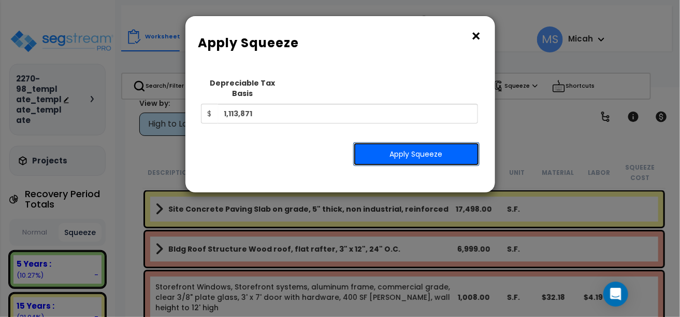
click at [399, 142] on button "Apply Squeeze" at bounding box center [416, 154] width 126 height 24
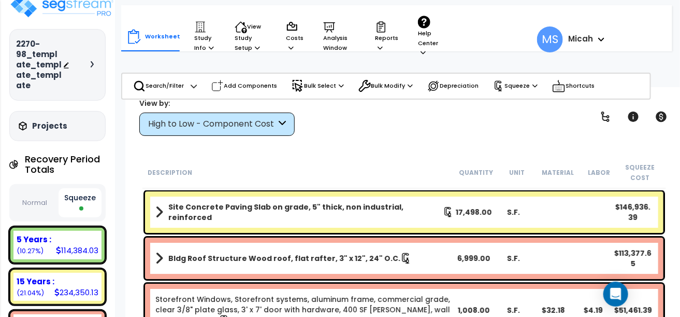
scroll to position [51, 0]
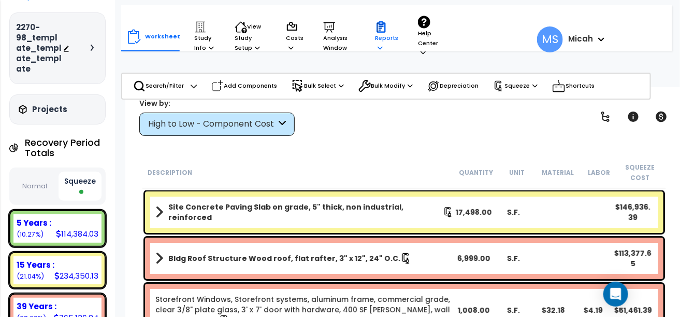
click at [379, 47] on icon at bounding box center [380, 48] width 5 height 6
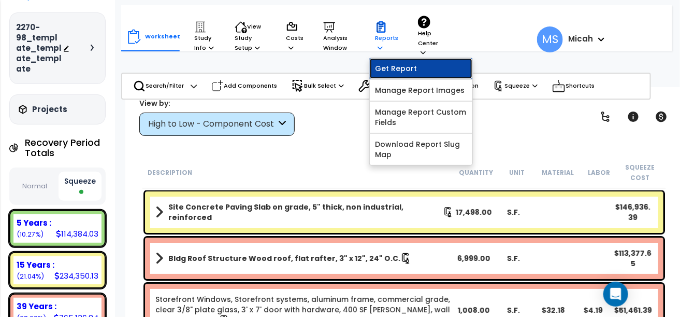
click at [399, 69] on link "Get Report" at bounding box center [421, 68] width 103 height 21
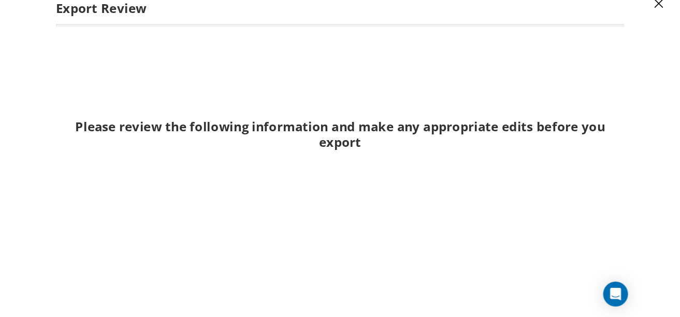
scroll to position [185, 0]
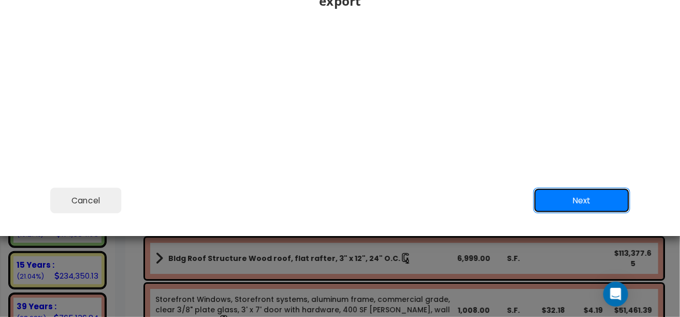
click at [586, 202] on button "Next" at bounding box center [581, 201] width 97 height 26
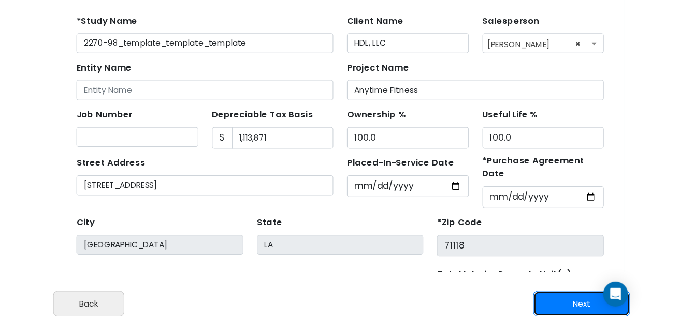
scroll to position [30, 0]
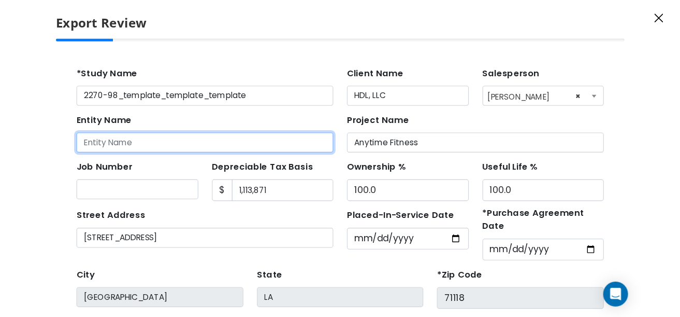
click at [82, 136] on input "Entity Name" at bounding box center [191, 134] width 234 height 18
click at [99, 139] on input "Entity Name" at bounding box center [191, 134] width 234 height 18
type input "HDL, LLC"
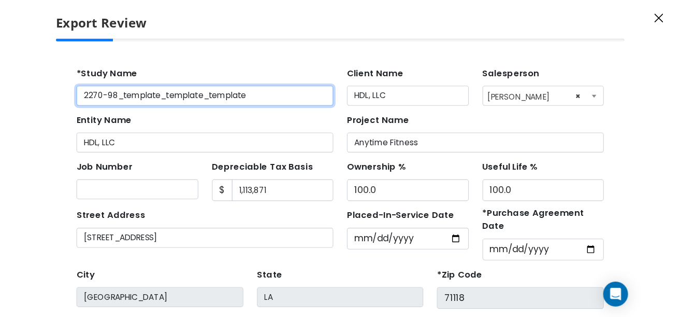
drag, startPoint x: 208, startPoint y: 90, endPoint x: 111, endPoint y: 96, distance: 97.1
click at [111, 96] on input "2270-98_template_template_template" at bounding box center [191, 91] width 234 height 18
type input "2270-98 HDL, LLC"
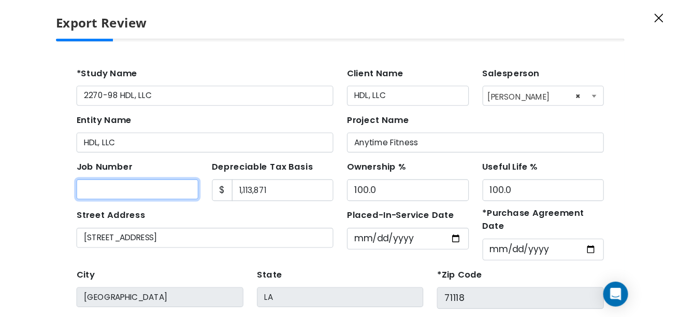
click at [90, 173] on input "Job Number" at bounding box center [129, 176] width 111 height 18
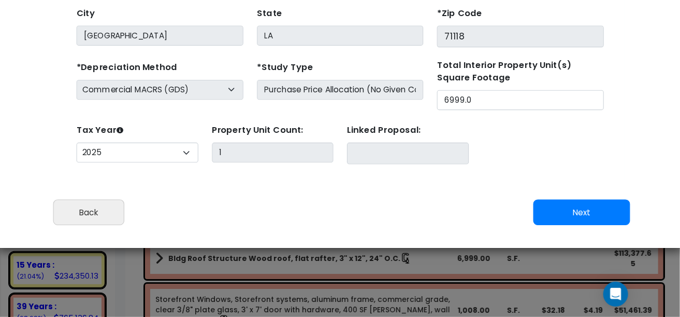
scroll to position [185, 0]
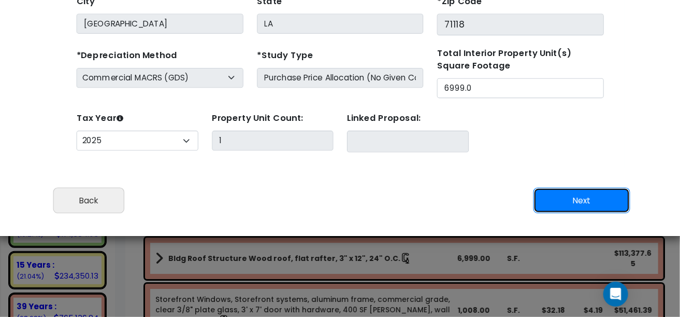
click at [572, 201] on button "Next" at bounding box center [581, 201] width 97 height 26
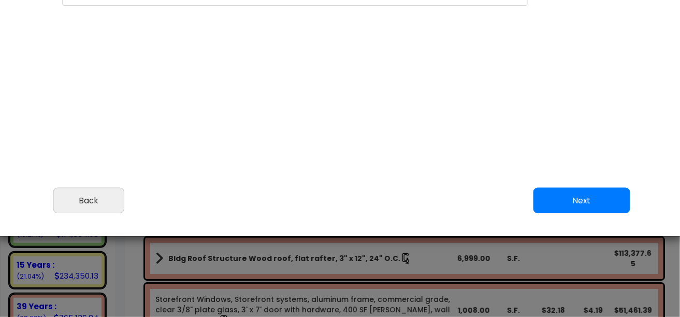
select select "2025"
click at [560, 201] on button "Next" at bounding box center [581, 201] width 97 height 26
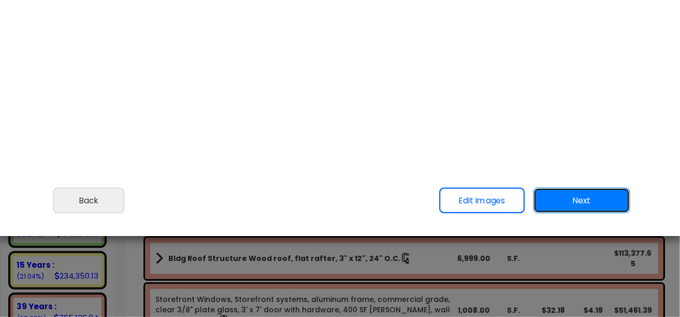
click at [593, 190] on button "Next" at bounding box center [581, 201] width 97 height 26
click at [574, 198] on button "Next" at bounding box center [581, 201] width 97 height 26
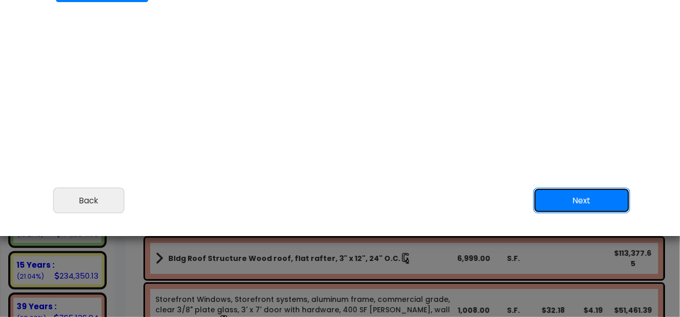
click at [555, 199] on button "Next" at bounding box center [581, 201] width 97 height 26
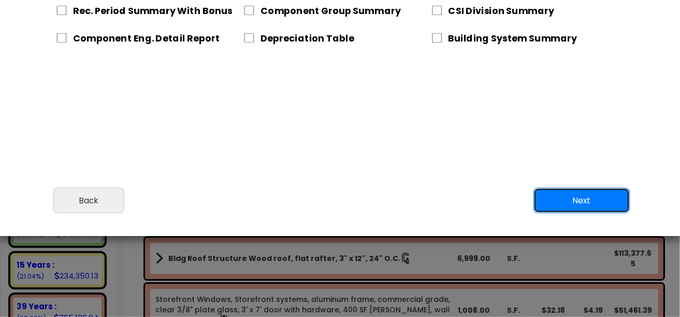
scroll to position [30, 0]
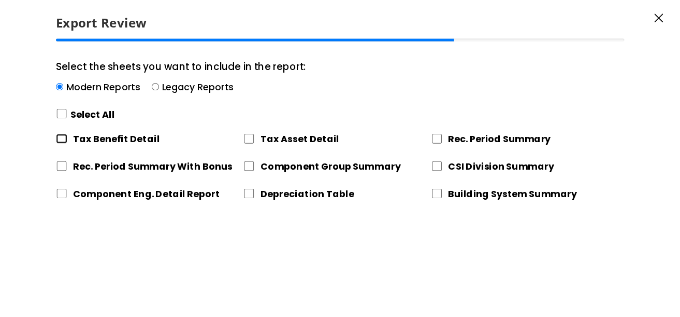
click at [65, 138] on input "Tax Benefit Detail" at bounding box center [61, 139] width 11 height 10
checkbox input "true"
click at [246, 135] on input "Tax Asset Detail" at bounding box center [249, 139] width 11 height 10
checkbox input "true"
click at [249, 194] on input "Depreciation Table" at bounding box center [249, 194] width 11 height 10
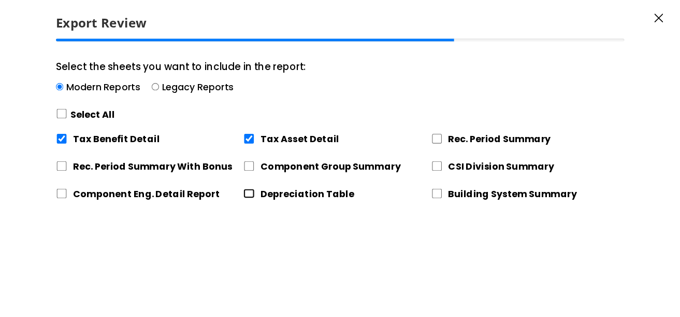
checkbox input "true"
click at [439, 194] on input "Building System Summary" at bounding box center [436, 194] width 11 height 10
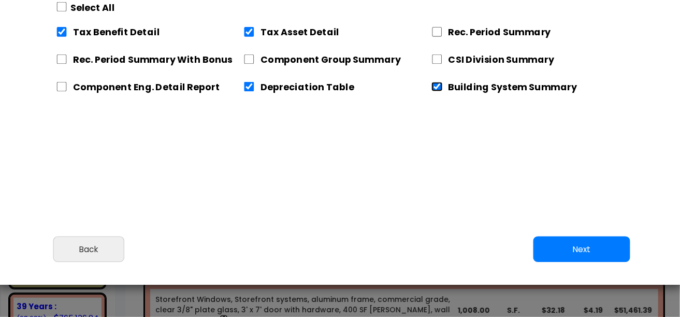
scroll to position [185, 0]
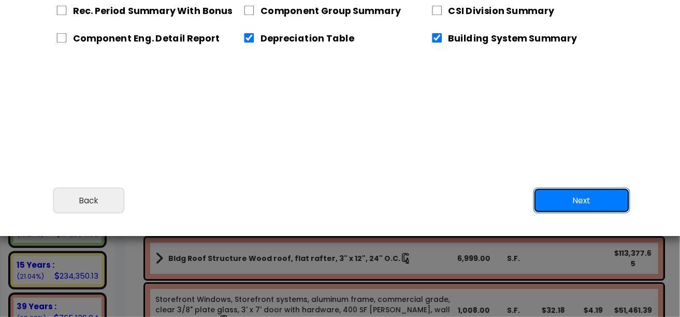
click at [600, 199] on button "Next" at bounding box center [581, 201] width 97 height 26
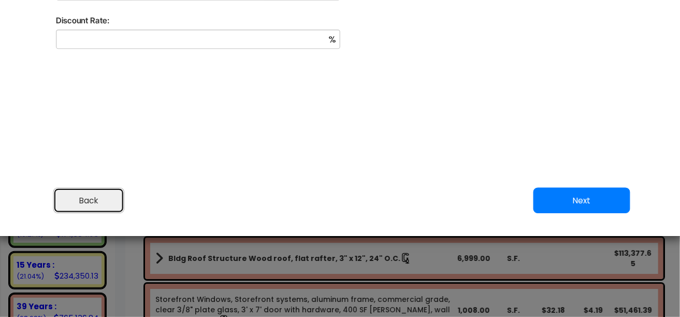
click at [91, 196] on button "Back" at bounding box center [89, 201] width 72 height 26
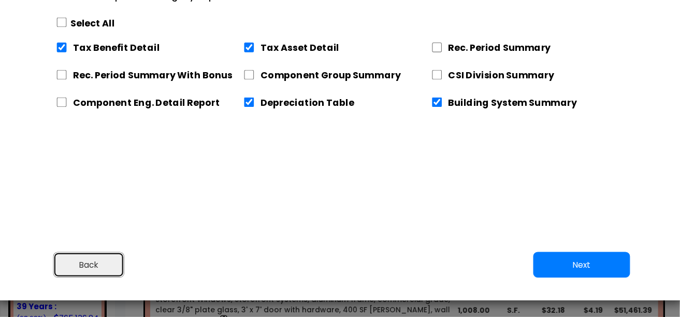
scroll to position [30, 0]
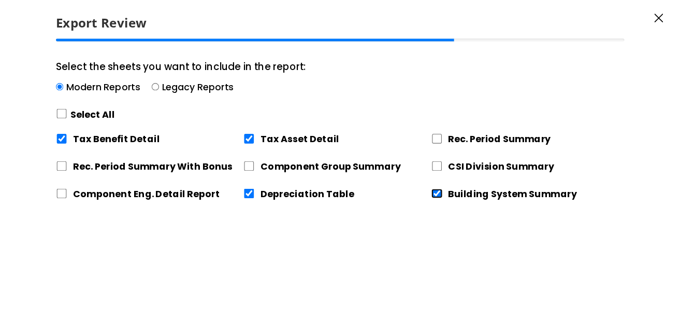
click at [436, 191] on input "Building System Summary" at bounding box center [436, 194] width 11 height 10
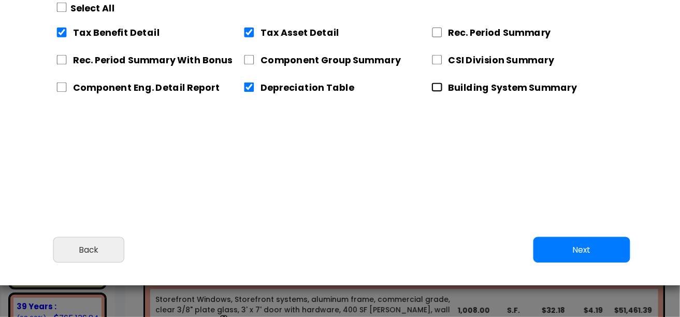
scroll to position [185, 0]
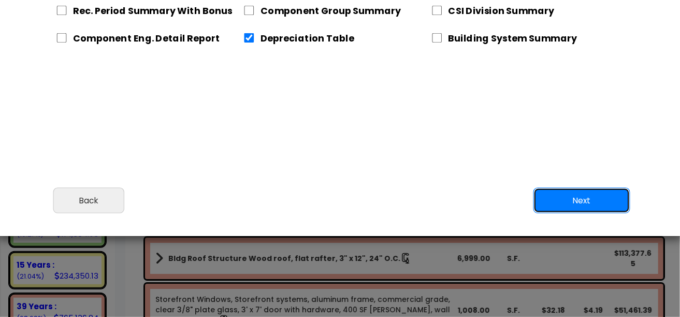
click at [577, 206] on button "Next" at bounding box center [581, 201] width 97 height 26
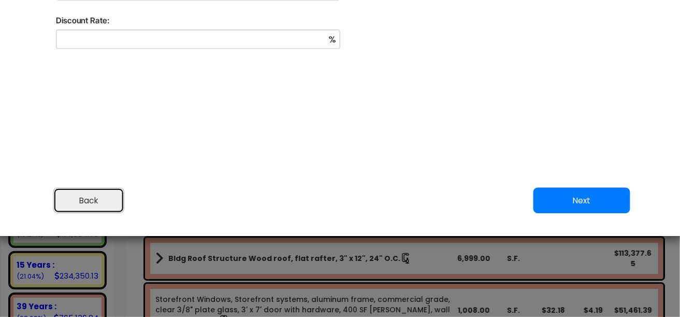
click at [94, 204] on button "Back" at bounding box center [89, 201] width 72 height 26
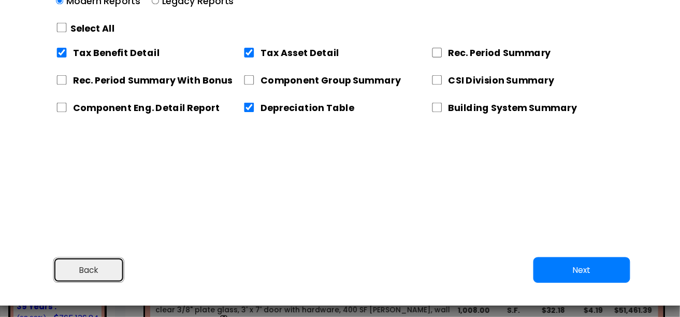
scroll to position [30, 0]
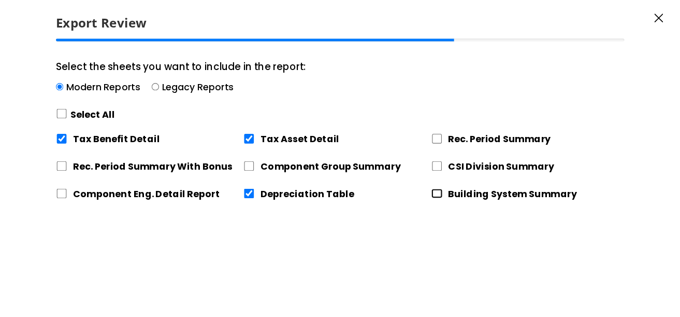
click at [437, 193] on input "Building System Summary" at bounding box center [436, 194] width 11 height 10
click at [440, 195] on input "Building System Summary" at bounding box center [436, 194] width 11 height 10
checkbox input "false"
click at [61, 138] on input "Tax Benefit Detail" at bounding box center [61, 139] width 11 height 10
checkbox input "false"
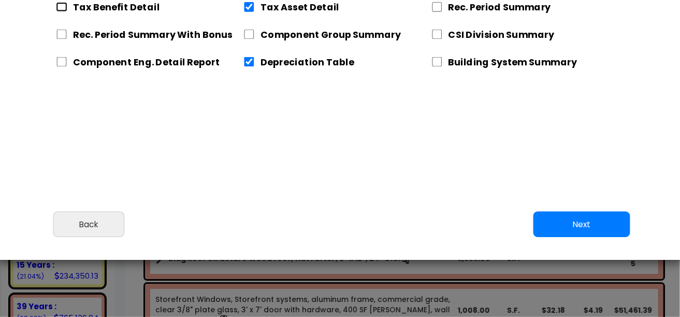
scroll to position [185, 0]
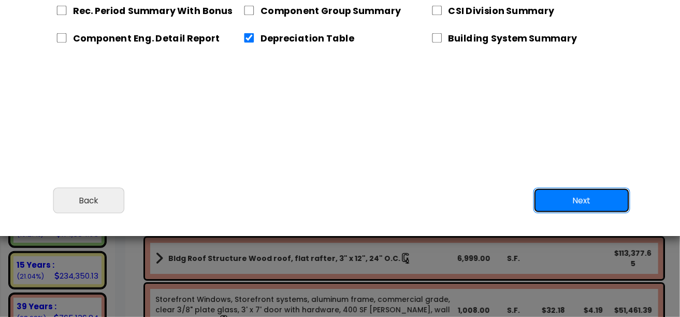
click at [565, 200] on button "Next" at bounding box center [581, 201] width 97 height 26
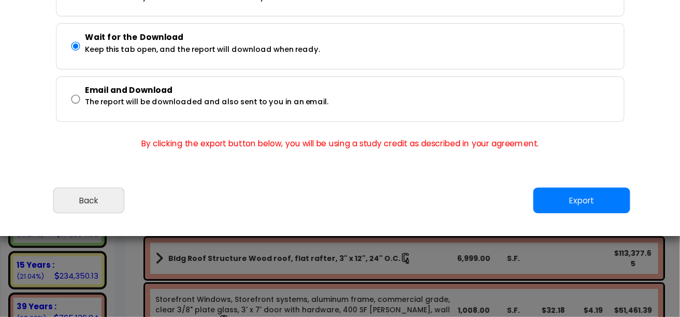
scroll to position [82, 0]
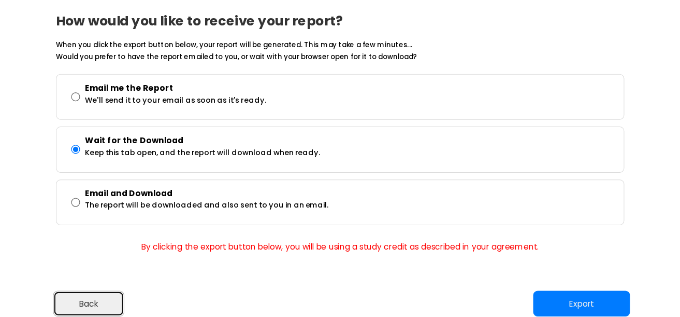
click at [91, 300] on button "Back" at bounding box center [89, 304] width 72 height 26
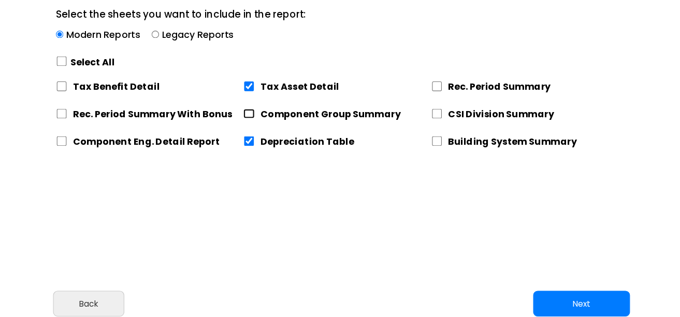
click at [245, 113] on input "Component Group Summary" at bounding box center [249, 114] width 11 height 10
checkbox input "true"
click at [438, 141] on input "Building System Summary" at bounding box center [436, 141] width 11 height 10
checkbox input "true"
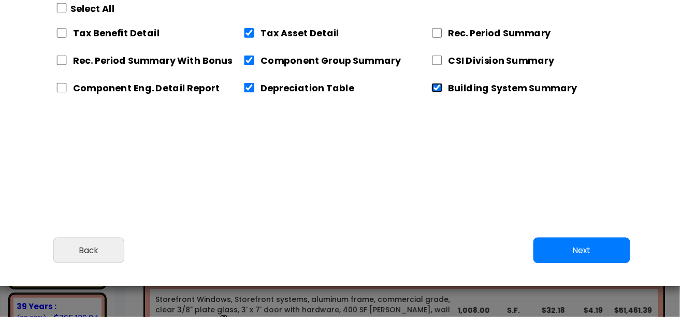
scroll to position [185, 0]
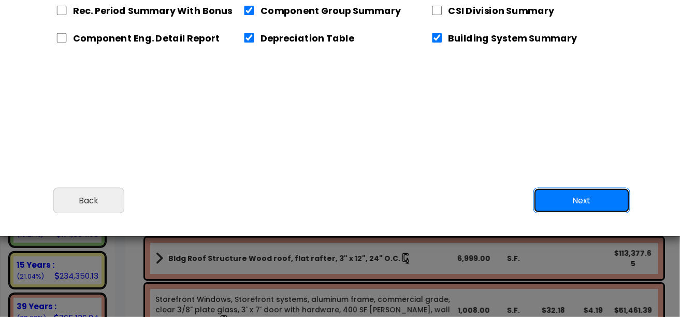
click at [579, 207] on button "Next" at bounding box center [581, 201] width 97 height 26
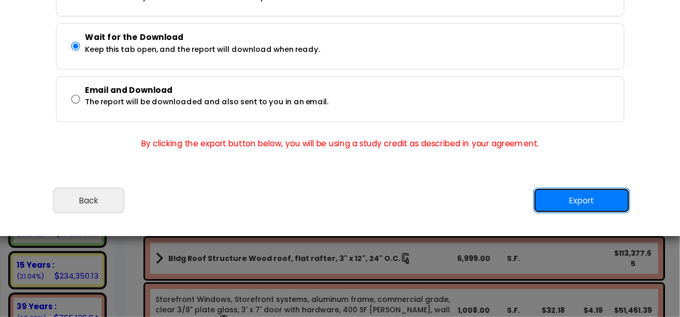
click at [579, 200] on button "Export" at bounding box center [581, 201] width 97 height 26
